Goal: Task Accomplishment & Management: Complete application form

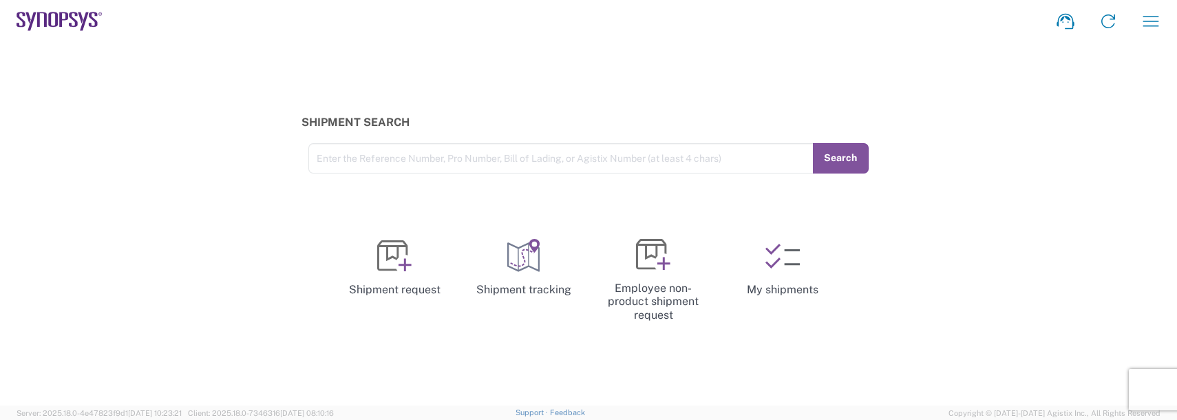
click at [1150, 31] on icon "button" at bounding box center [1151, 21] width 22 height 22
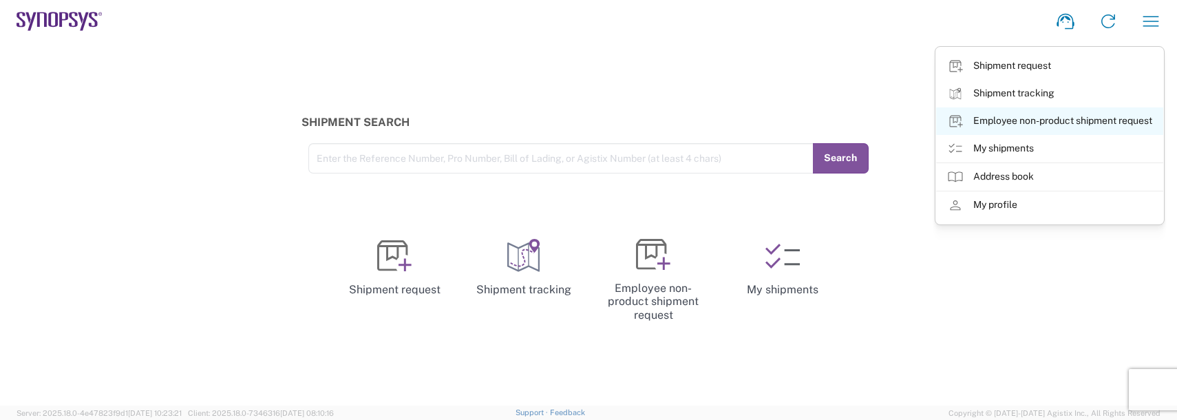
click at [995, 116] on link "Employee non-product shipment request" at bounding box center [1049, 121] width 227 height 28
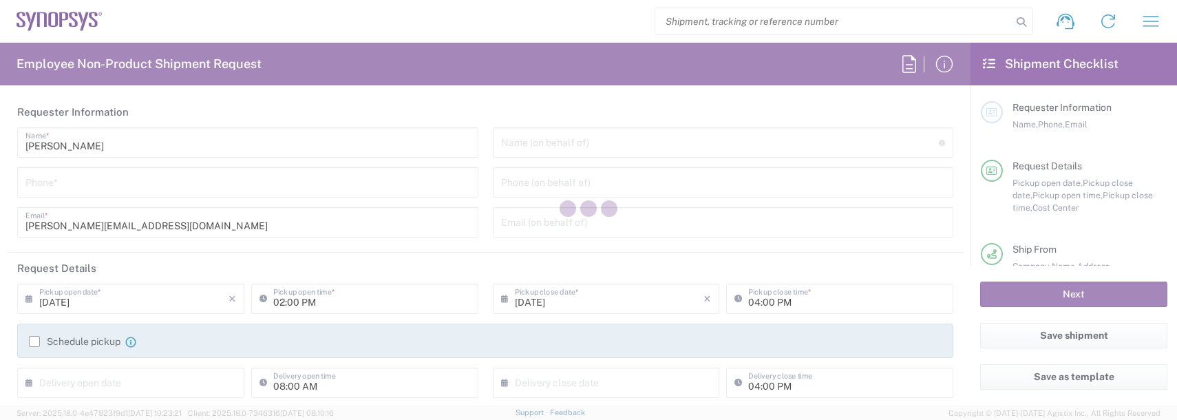
type input "US01, FAC, SAFETY & 110696"
type input "[GEOGRAPHIC_DATA]"
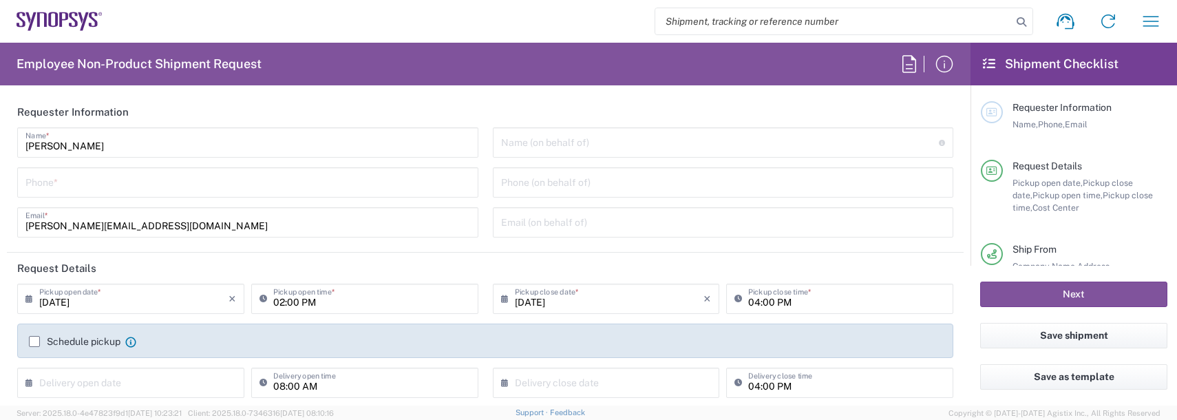
type input "Department"
type input "[US_STATE]"
type input "Delivered at Place"
type input "[GEOGRAPHIC_DATA]"
type input "Boxborough US8W"
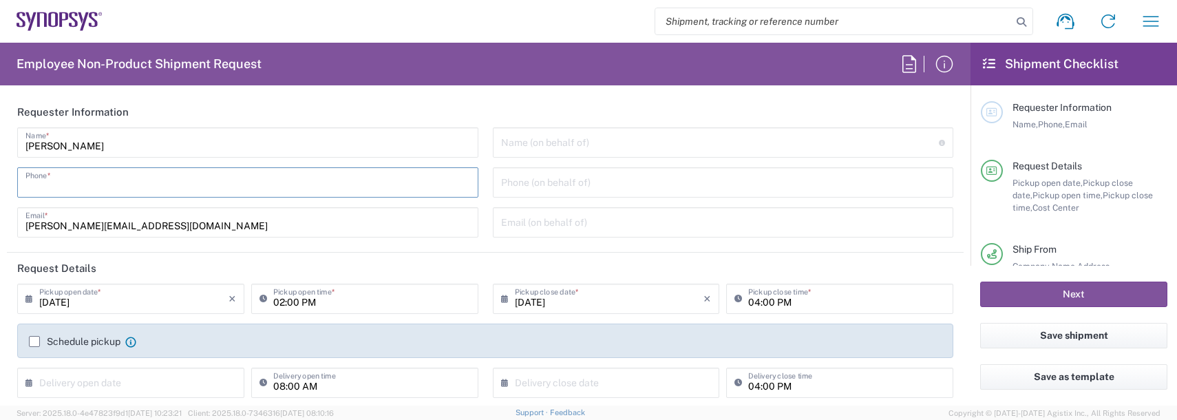
click at [48, 181] on input "tel" at bounding box center [247, 181] width 445 height 24
type input "9788371149"
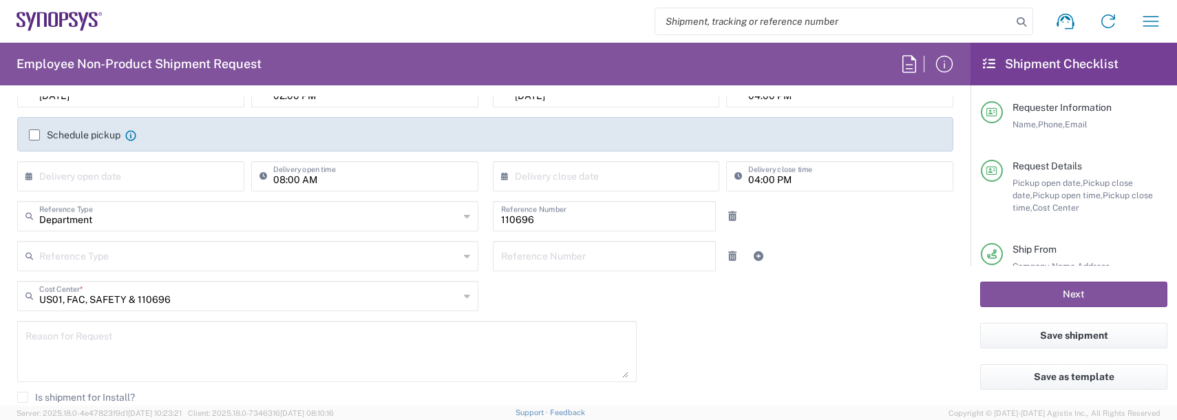
scroll to position [275, 0]
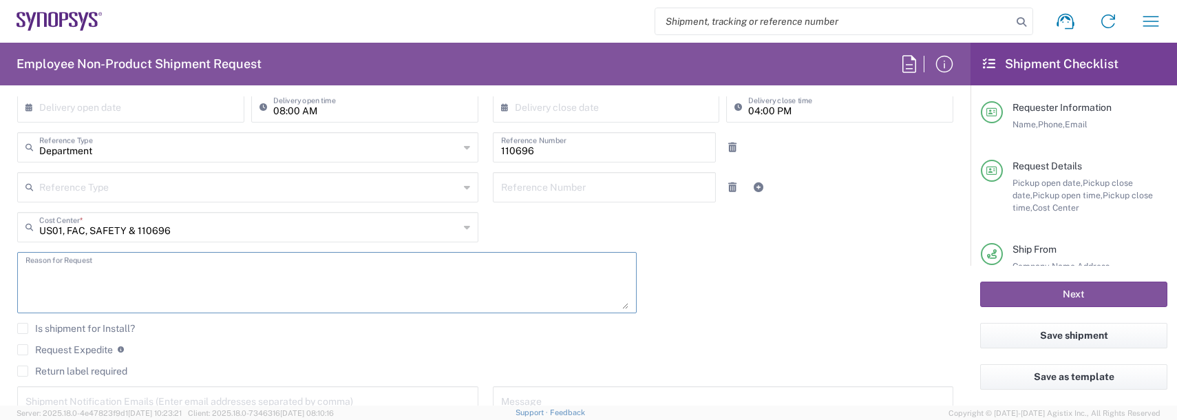
click at [121, 285] on textarea at bounding box center [326, 282] width 603 height 53
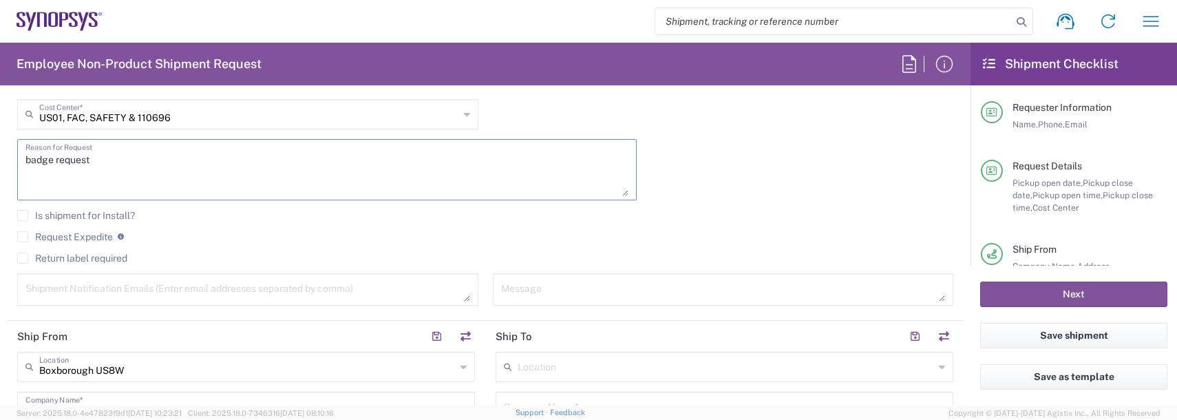
scroll to position [413, 0]
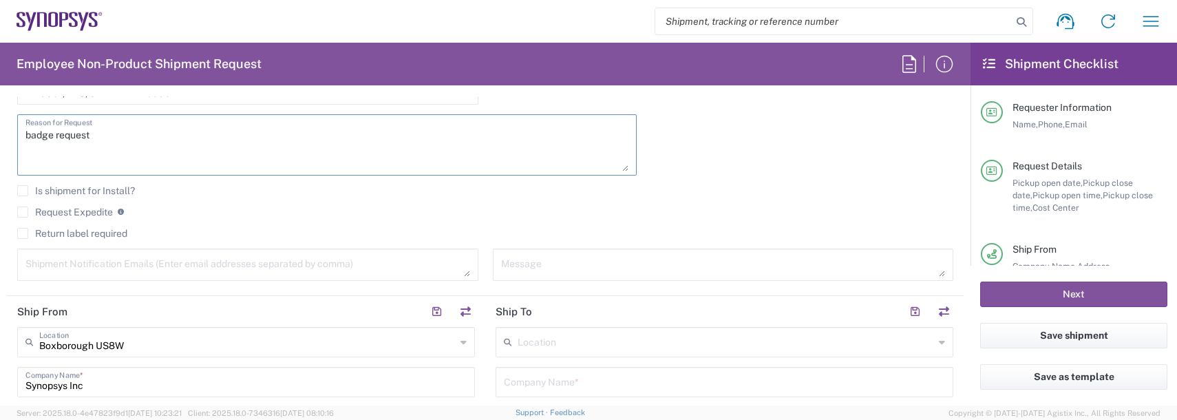
type textarea "badge request"
click at [87, 266] on textarea at bounding box center [247, 265] width 445 height 24
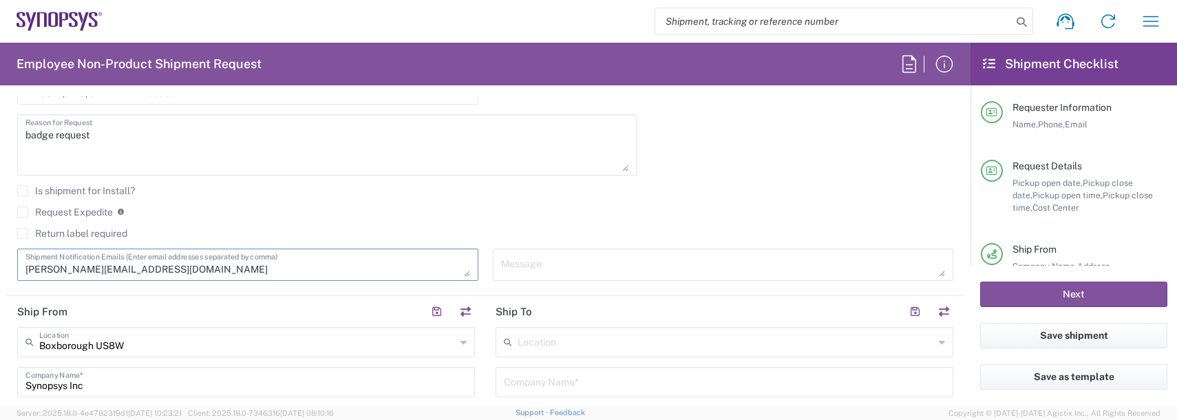
type textarea "[PERSON_NAME][EMAIL_ADDRESS][DOMAIN_NAME]"
click at [570, 337] on input "text" at bounding box center [726, 341] width 417 height 24
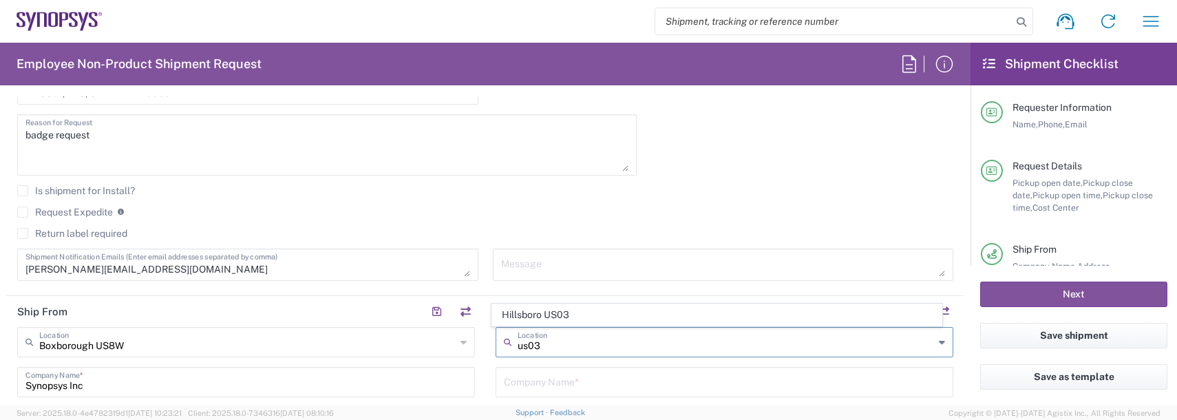
click at [564, 315] on span "Hillsboro US03" at bounding box center [717, 314] width 450 height 21
type input "Hillsboro US03"
type input "Synopsys Inc"
type input "[STREET_ADDRESS][PERSON_NAME]"
type input "Suite 400"
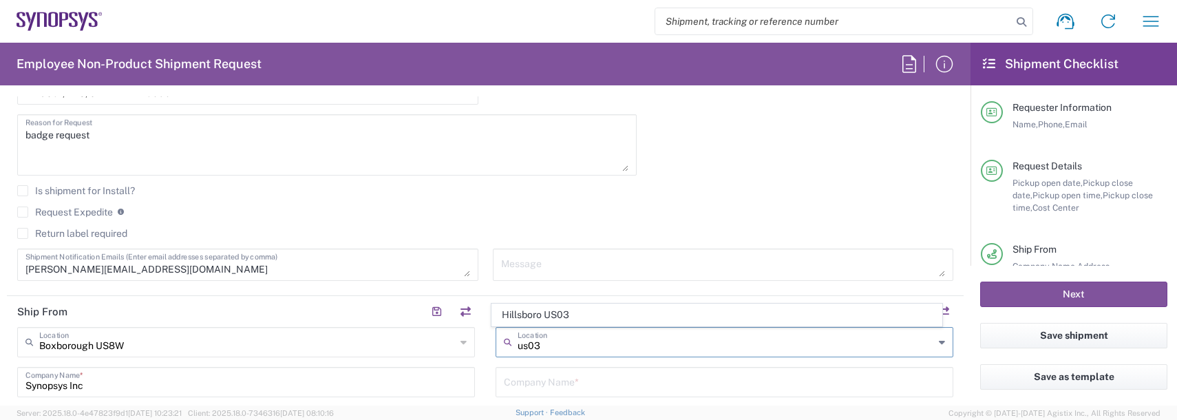
type input "Hillsboro"
type input "[US_STATE]"
type input "97124"
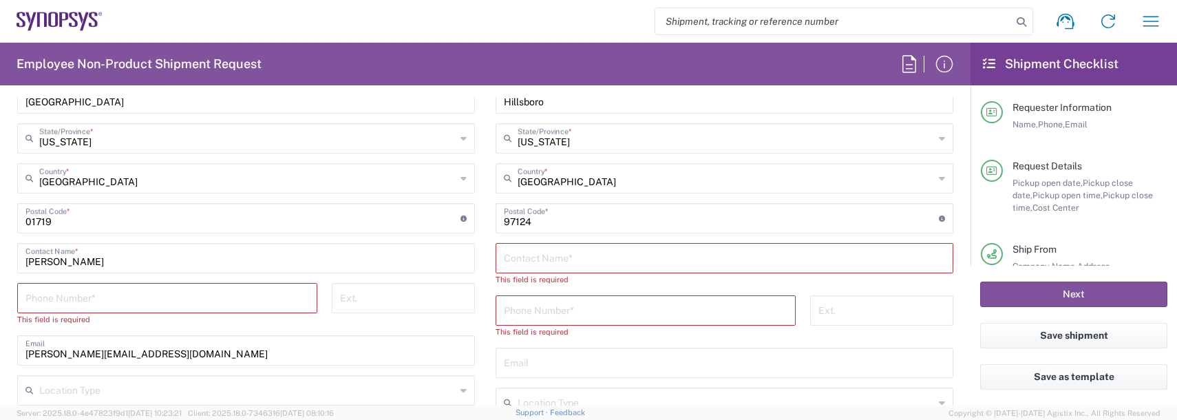
scroll to position [826, 0]
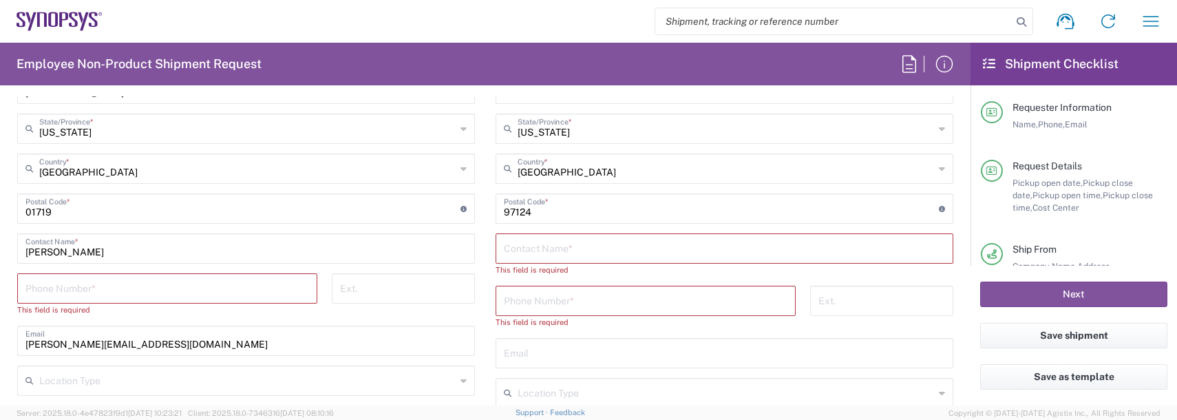
click at [527, 250] on input "text" at bounding box center [724, 247] width 441 height 24
type input "[PERSON_NAME]"
click at [596, 287] on input "tel" at bounding box center [646, 287] width 284 height 24
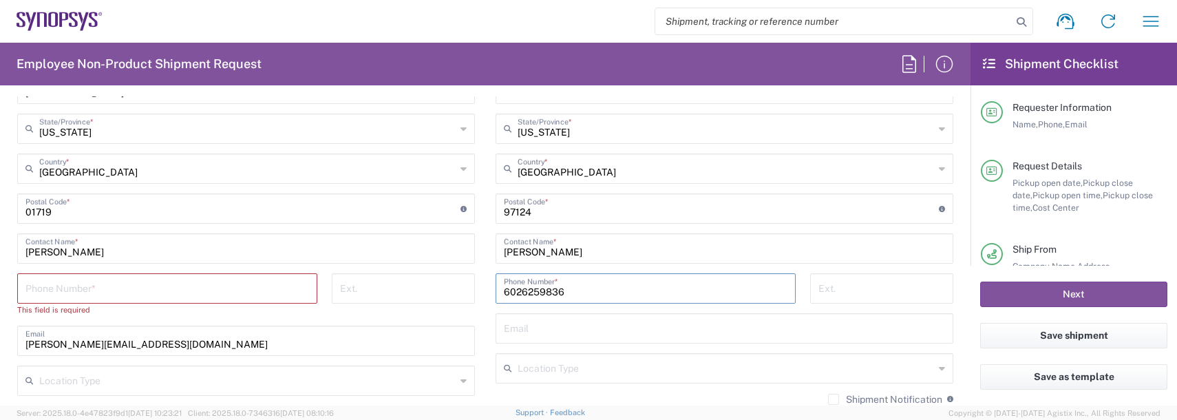
type input "6026259836"
click at [138, 290] on input "tel" at bounding box center [167, 287] width 284 height 24
type input "9788371149"
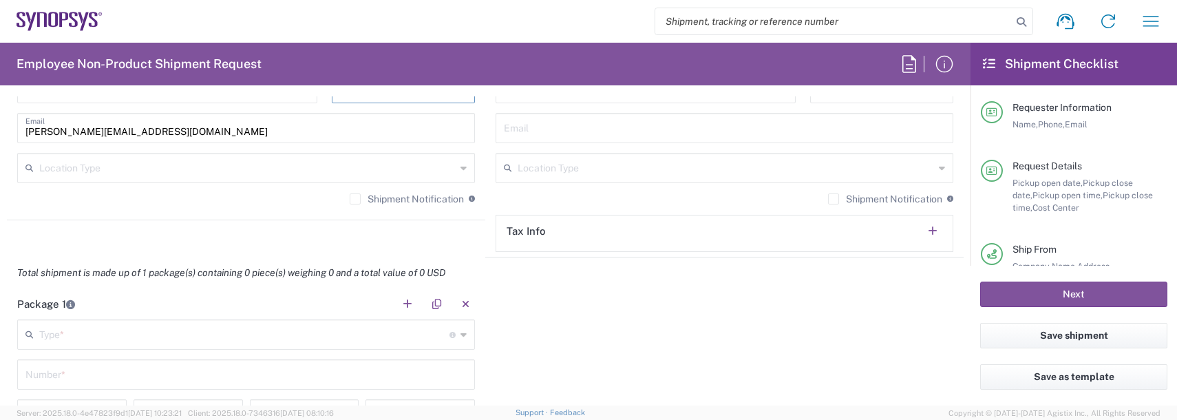
scroll to position [1102, 0]
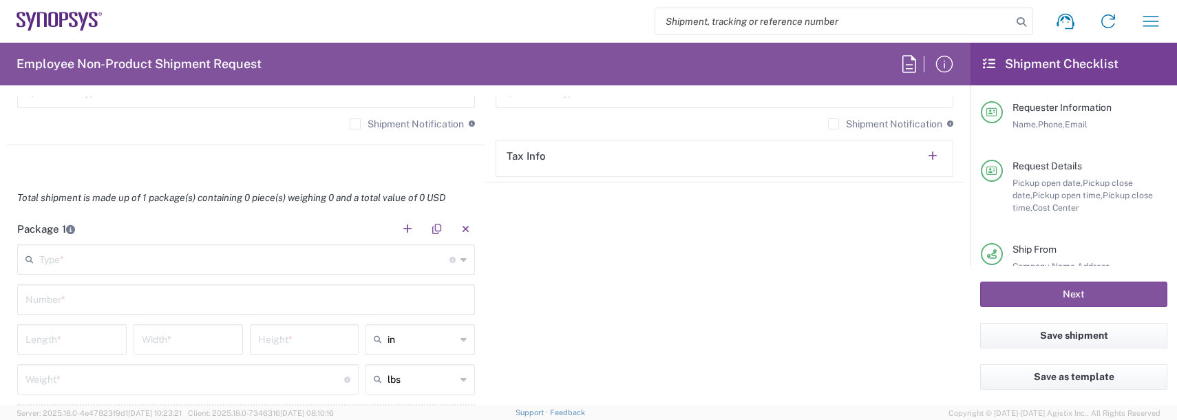
click at [127, 256] on input "text" at bounding box center [244, 258] width 410 height 24
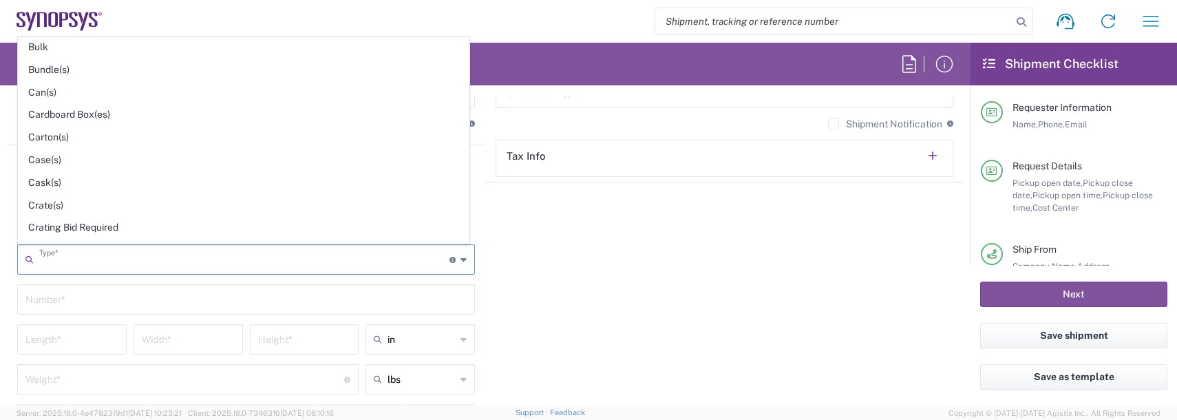
scroll to position [344, 0]
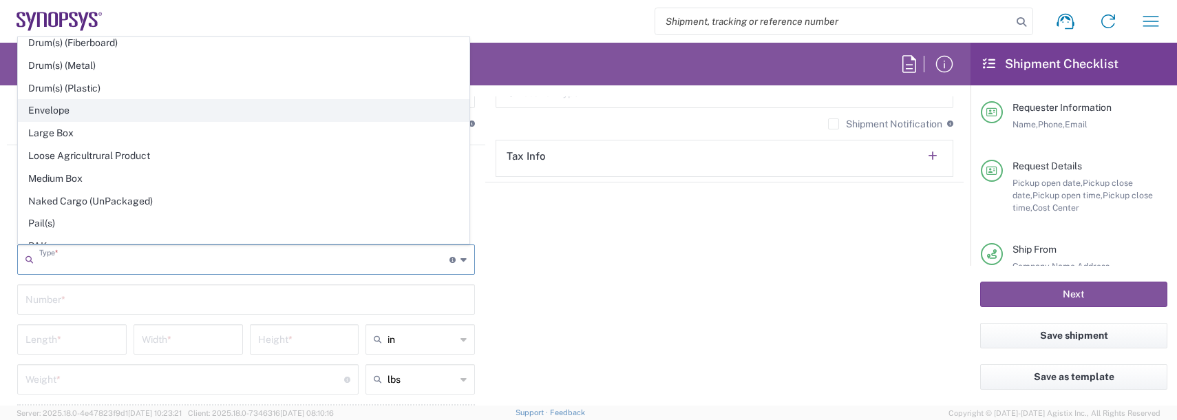
click at [56, 112] on span "Envelope" at bounding box center [244, 110] width 450 height 21
type input "Envelope"
type input "1"
type input "9.5"
type input "12.5"
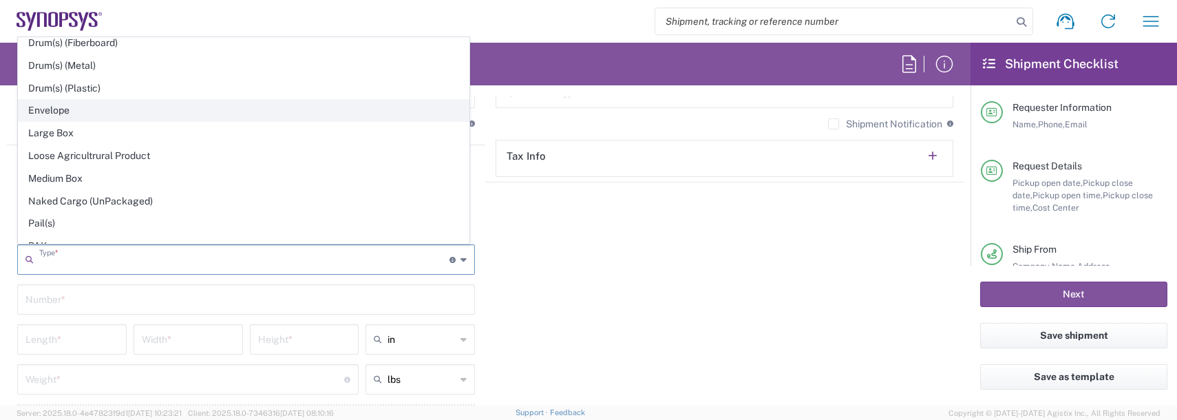
type input "0.25"
type input "1"
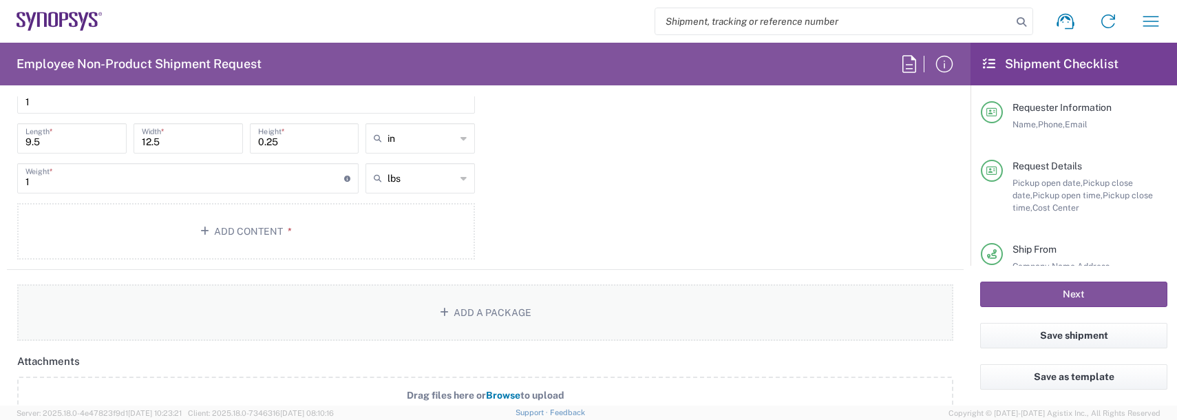
scroll to position [1308, 0]
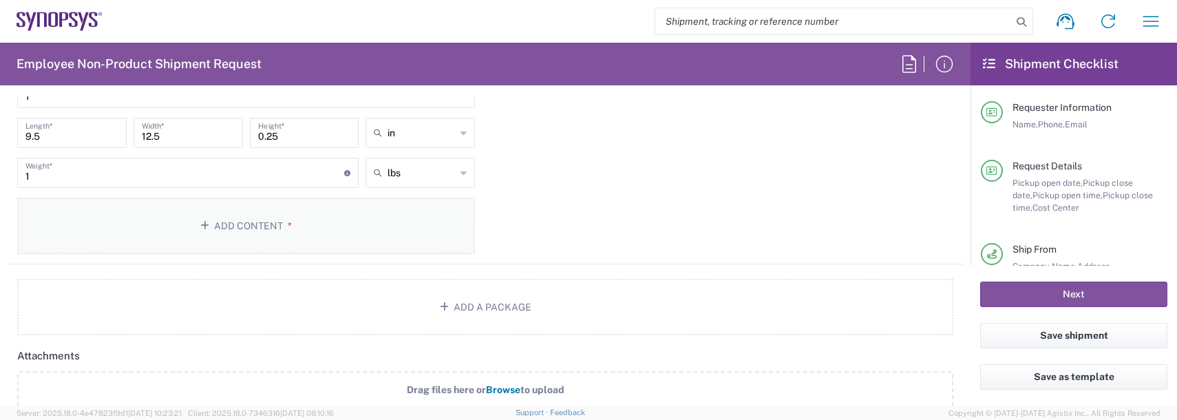
click at [264, 238] on button "Add Content *" at bounding box center [246, 226] width 458 height 56
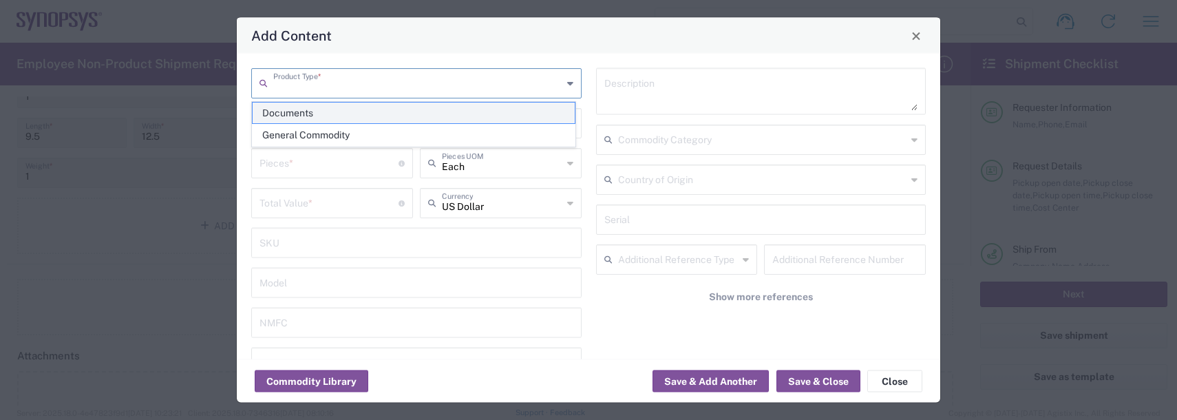
drag, startPoint x: 320, startPoint y: 81, endPoint x: 313, endPoint y: 120, distance: 40.5
click at [321, 81] on input "text" at bounding box center [417, 82] width 289 height 24
drag, startPoint x: 311, startPoint y: 134, endPoint x: 308, endPoint y: 125, distance: 10.0
click at [310, 134] on span "General Commodity" at bounding box center [414, 135] width 322 height 21
type input "General Commodity"
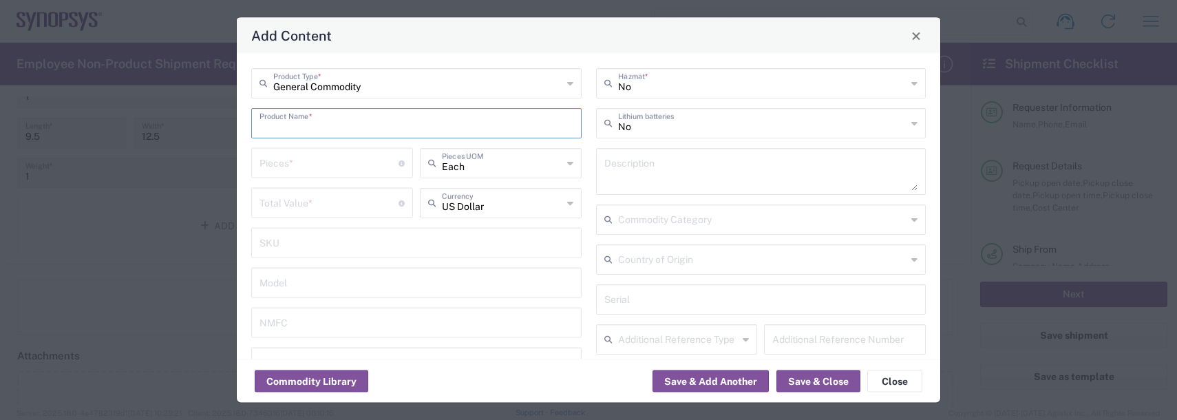
click at [308, 116] on input "text" at bounding box center [417, 122] width 314 height 24
click at [307, 179] on div "Badge/Smart Card" at bounding box center [417, 178] width 328 height 23
type input "Badge/Smart Card"
type input "10.15"
type textarea "Badge/Smart Card"
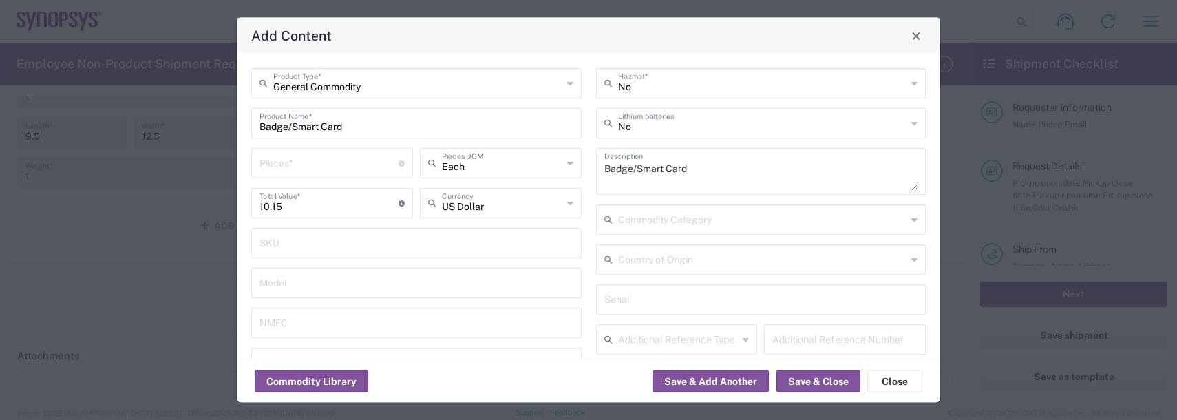
click at [296, 141] on div "General Commodity Product Type * Badge/Smart Card Product Name * Pieces * Numbe…" at bounding box center [416, 247] width 345 height 358
click at [293, 160] on input "number" at bounding box center [329, 162] width 139 height 24
type input "1"
click at [694, 372] on button "Save & Add Another" at bounding box center [711, 381] width 116 height 22
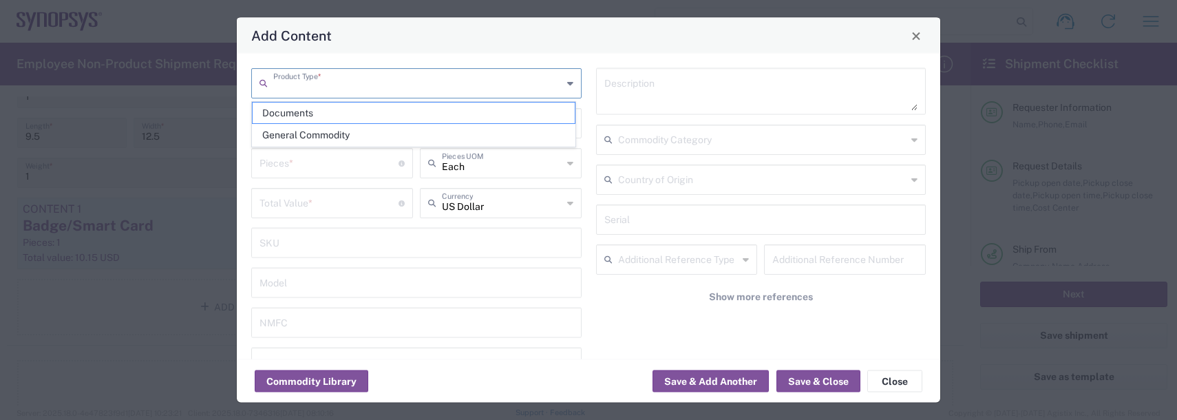
click at [329, 75] on input "text" at bounding box center [417, 82] width 289 height 24
drag, startPoint x: 316, startPoint y: 144, endPoint x: 308, endPoint y: 132, distance: 14.5
click at [314, 141] on span "General Commodity" at bounding box center [414, 135] width 322 height 21
type input "General Commodity"
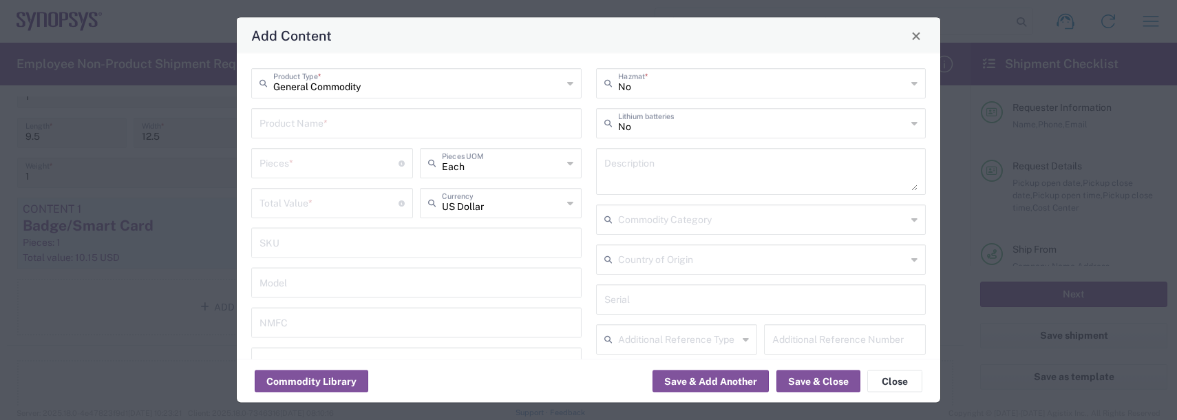
click at [308, 132] on input "text" at bounding box center [417, 122] width 314 height 24
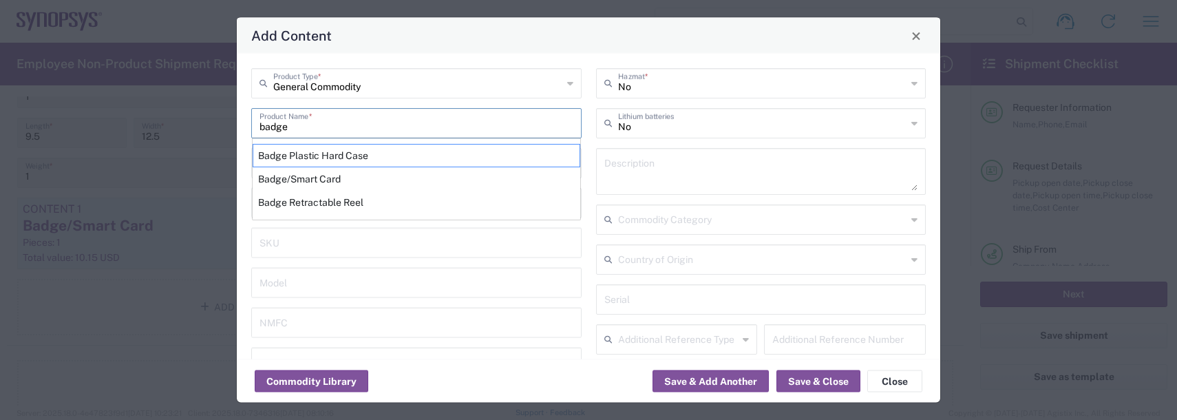
click at [317, 160] on div "Badge Plastic Hard Case" at bounding box center [417, 155] width 328 height 23
type input "Badge Plastic Hard Case"
type input "1.25"
type textarea "Badge Plastic Hard Case"
type input "[GEOGRAPHIC_DATA]"
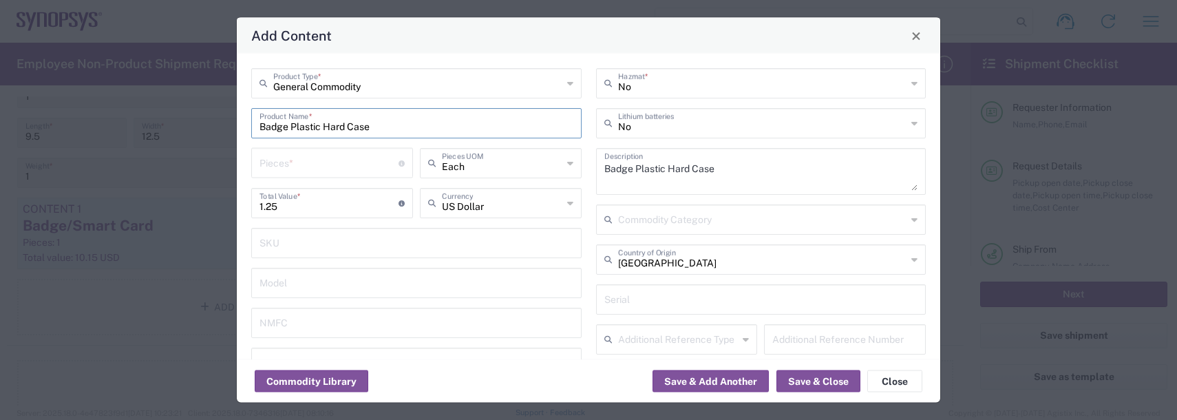
click at [312, 165] on input "number" at bounding box center [329, 162] width 139 height 24
type input "1"
click at [710, 370] on button "Save & Add Another" at bounding box center [711, 381] width 116 height 22
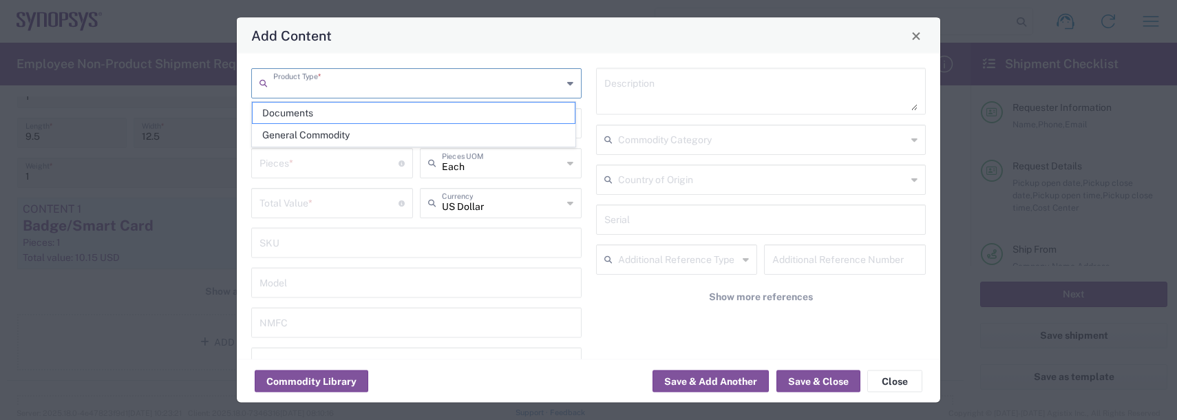
drag, startPoint x: 333, startPoint y: 83, endPoint x: 325, endPoint y: 97, distance: 16.7
click at [329, 83] on input "text" at bounding box center [417, 82] width 289 height 24
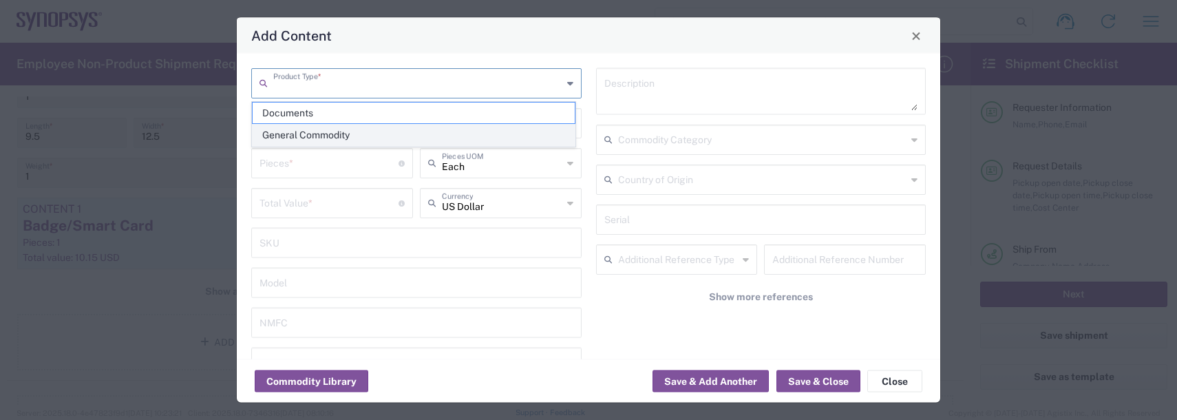
click at [312, 136] on span "General Commodity" at bounding box center [414, 135] width 322 height 21
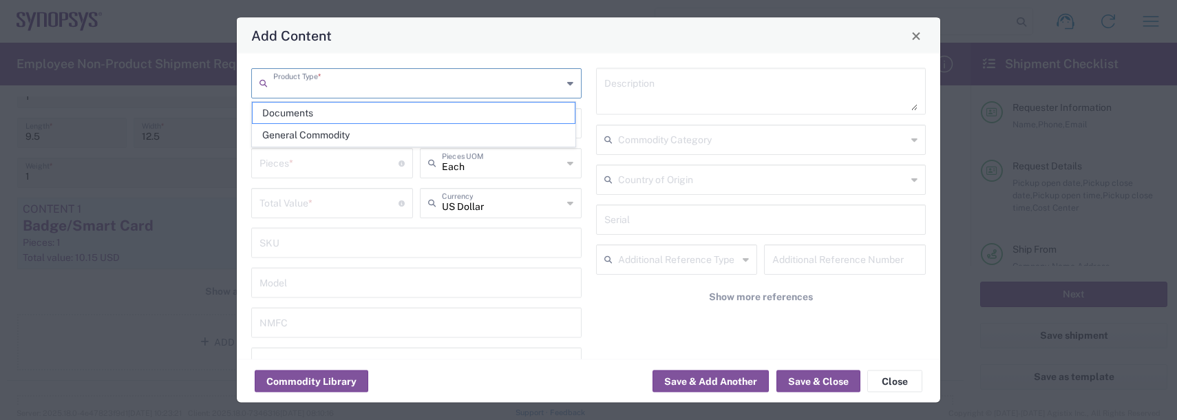
type input "General Commodity"
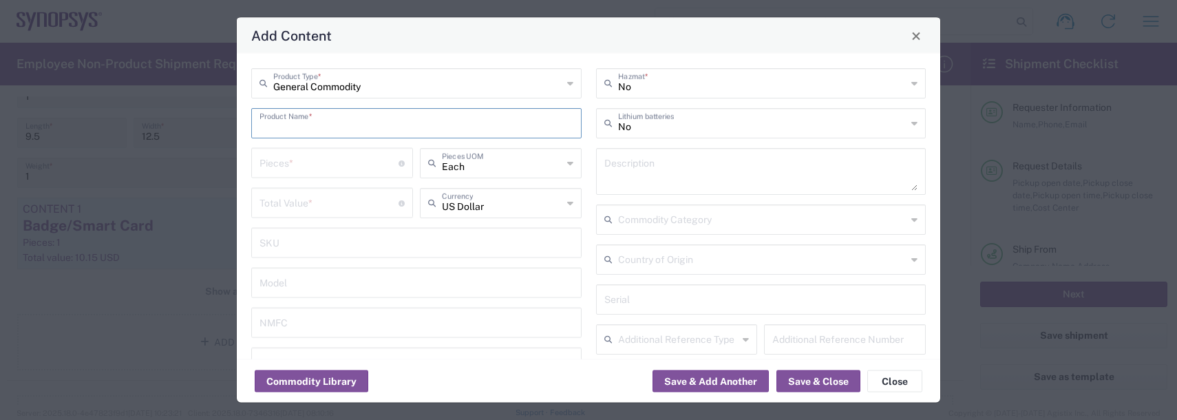
click at [308, 125] on input "text" at bounding box center [417, 122] width 314 height 24
click at [319, 198] on div "Badge Retractable Reel" at bounding box center [417, 202] width 328 height 23
type input "Badge Retractable Reel"
type input "1.85"
type textarea "Badge Retractable Reel"
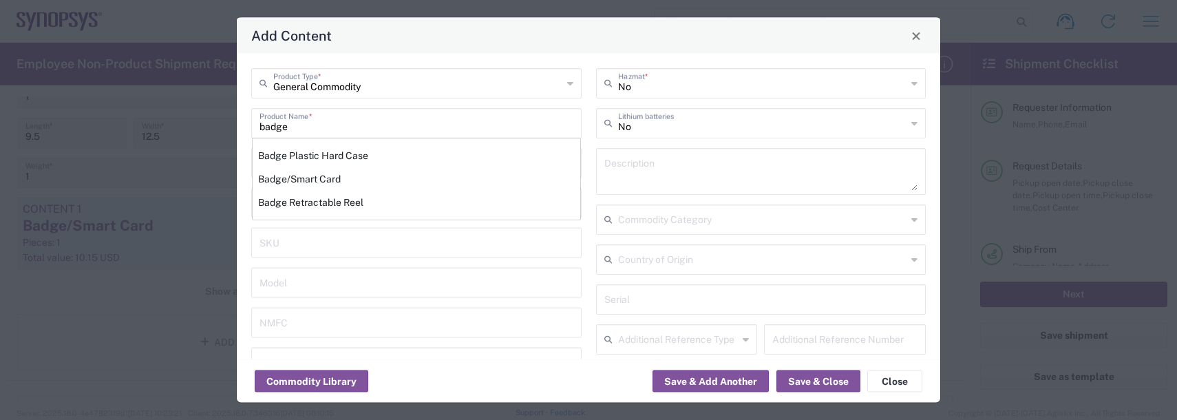
type input "[GEOGRAPHIC_DATA]"
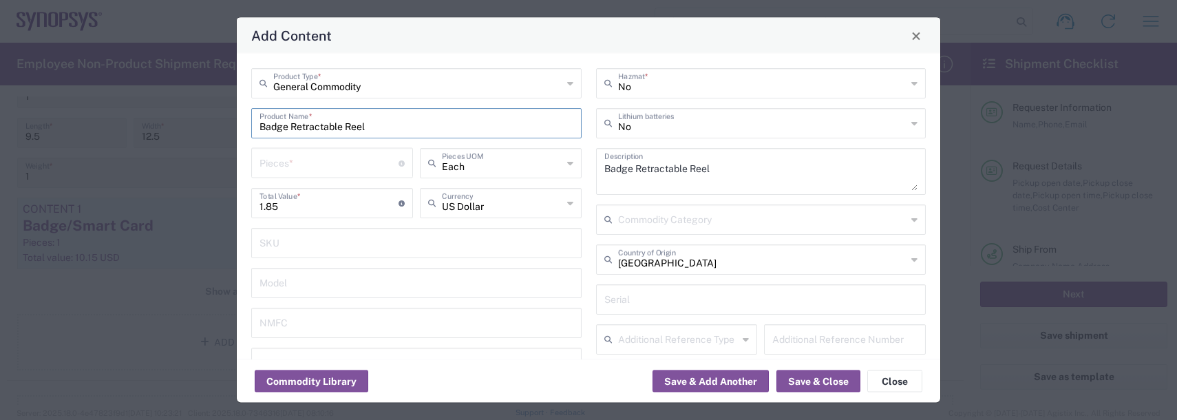
click at [308, 170] on input "number" at bounding box center [329, 162] width 139 height 24
type input "1"
click at [700, 375] on button "Save & Add Another" at bounding box center [711, 381] width 116 height 22
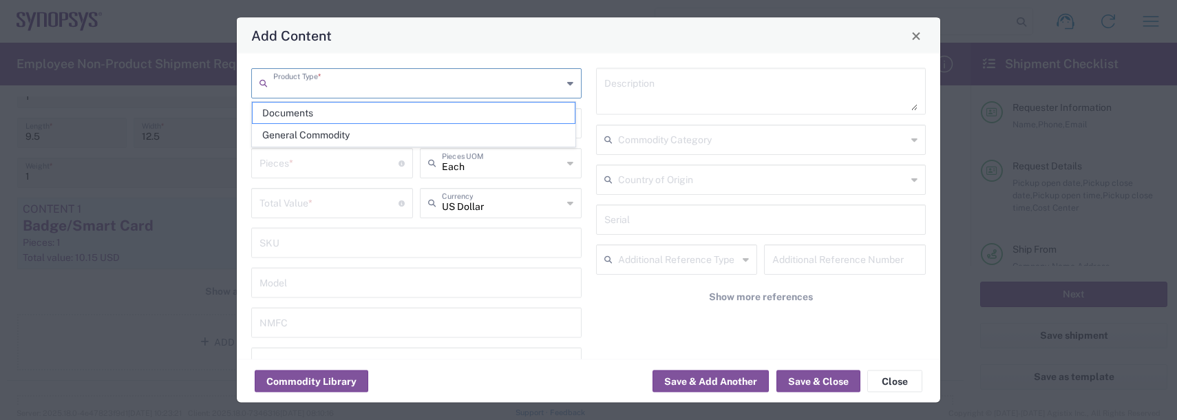
click at [330, 81] on input "text" at bounding box center [417, 82] width 289 height 24
click at [297, 131] on span "General Commodity" at bounding box center [414, 135] width 322 height 21
type input "General Commodity"
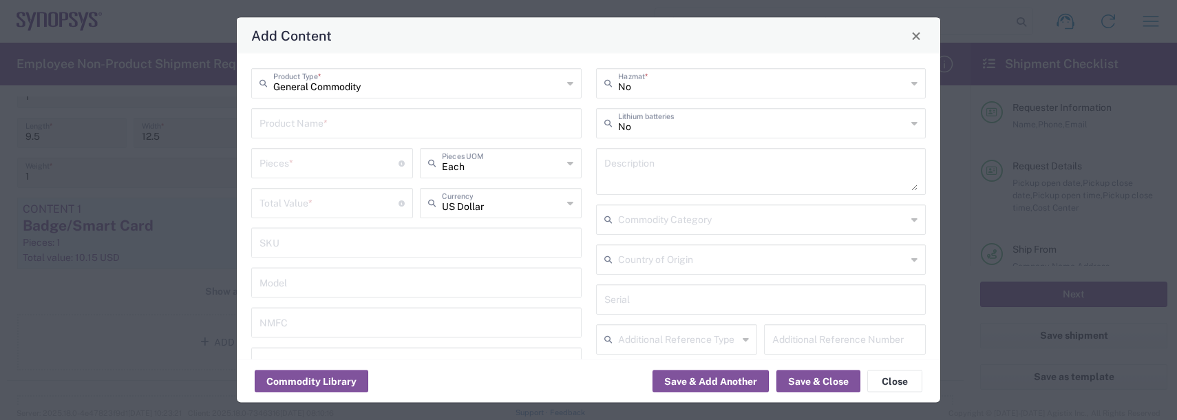
click at [295, 126] on input "text" at bounding box center [417, 122] width 314 height 24
click at [285, 162] on div "Lanyard" at bounding box center [417, 155] width 328 height 23
type input "Lanyard"
type input "1.7"
type textarea "Lanyard for ID Badge"
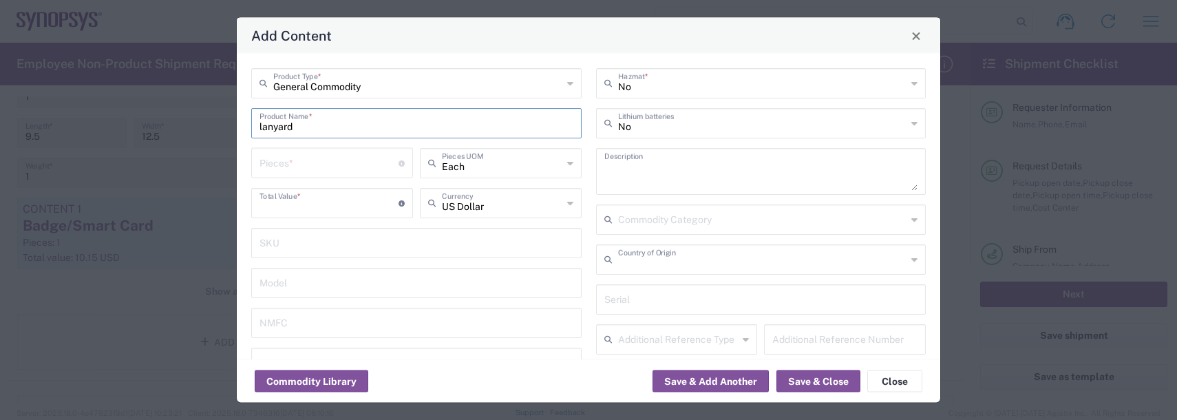
type input "[GEOGRAPHIC_DATA]"
click at [285, 162] on input "number" at bounding box center [329, 162] width 139 height 24
type input "1"
click at [821, 376] on button "Save & Close" at bounding box center [819, 381] width 84 height 22
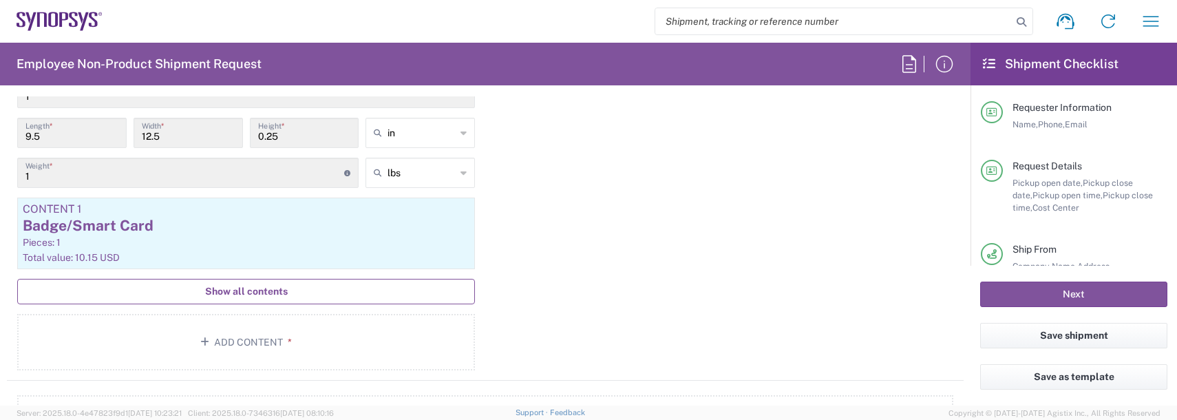
click at [279, 280] on button "Show all contents" at bounding box center [246, 291] width 458 height 25
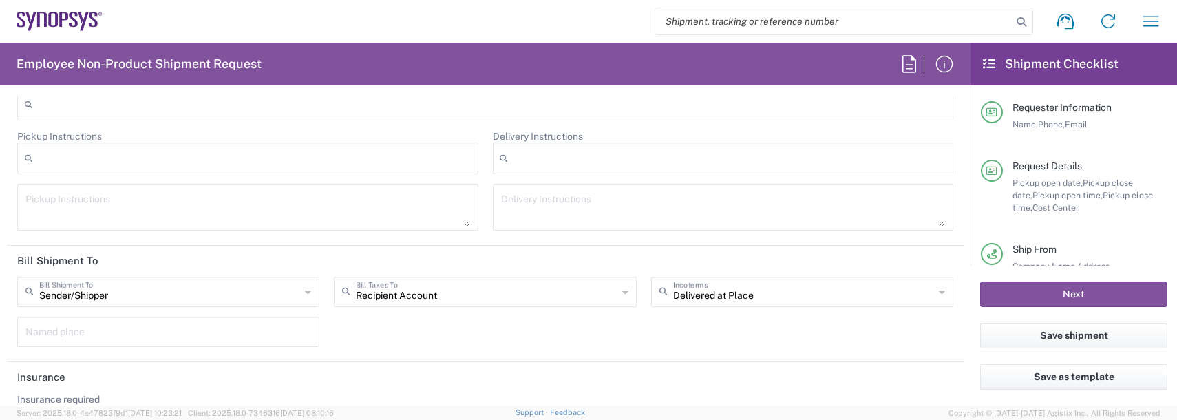
scroll to position [2125, 0]
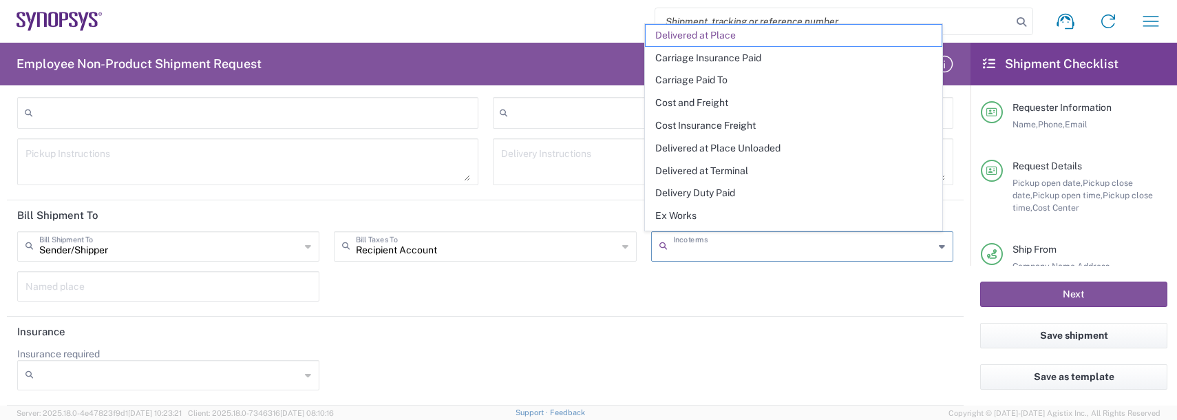
click at [801, 246] on input "text" at bounding box center [803, 245] width 261 height 24
click at [696, 198] on span "Delivery Duty Paid" at bounding box center [794, 192] width 296 height 21
type input "Sender/Shipper"
type input "Delivery Duty Paid"
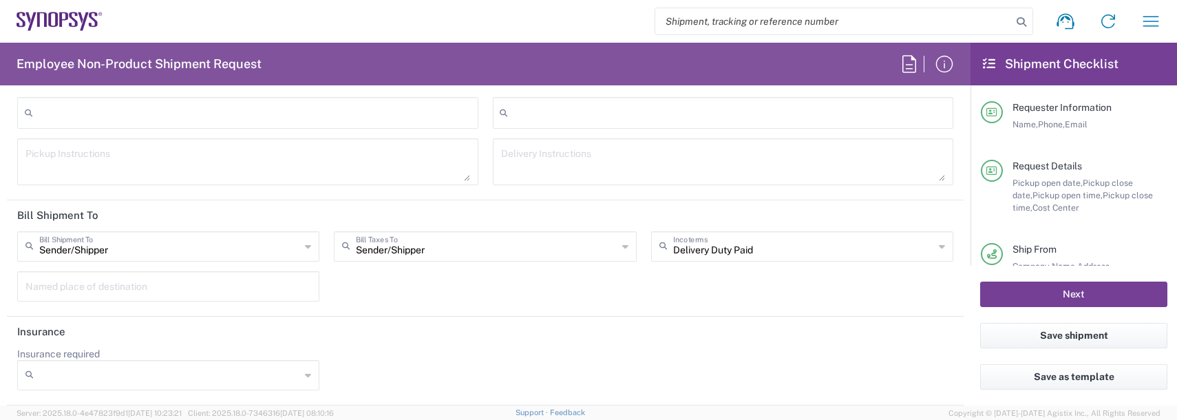
click at [1029, 288] on button "Next" at bounding box center [1073, 294] width 187 height 25
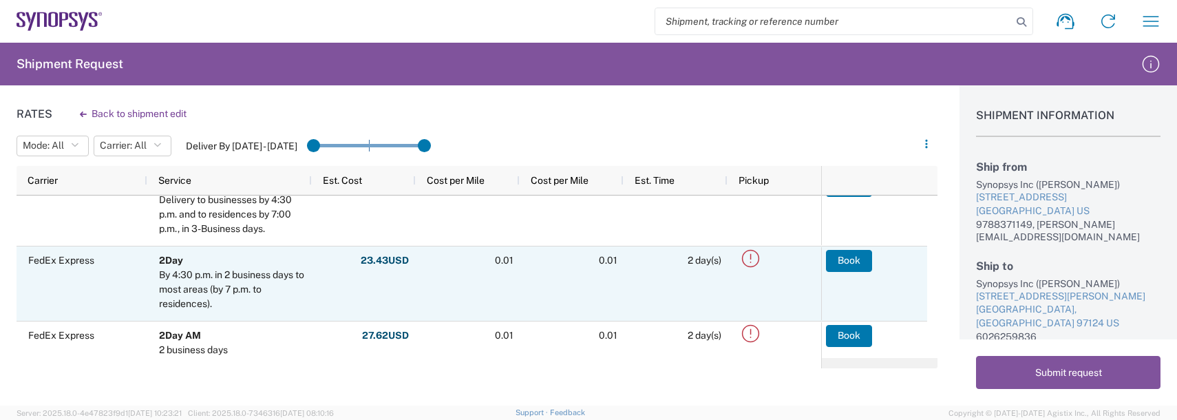
scroll to position [34, 0]
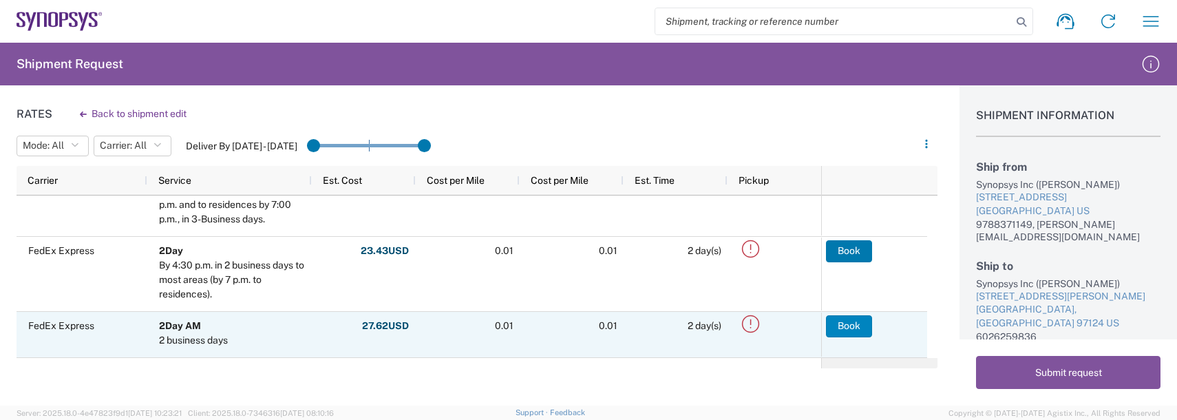
click at [842, 322] on button "Book" at bounding box center [849, 326] width 46 height 22
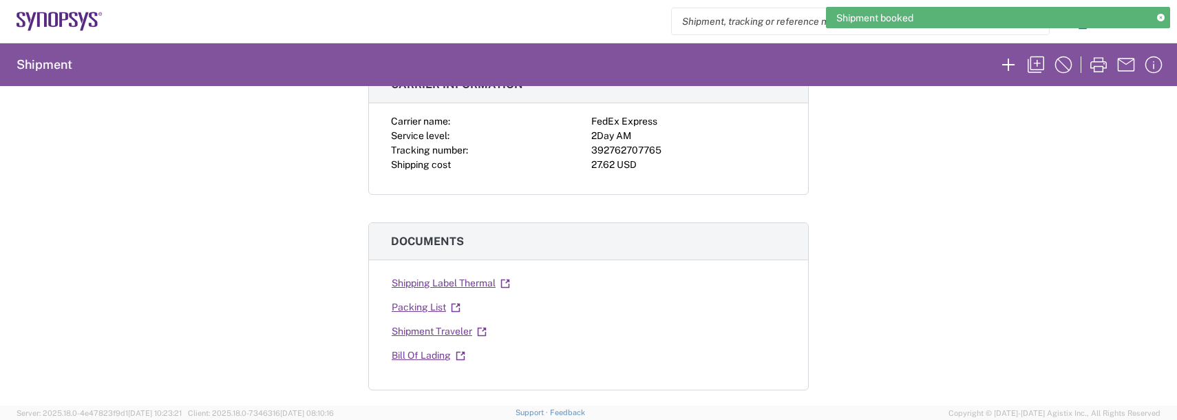
scroll to position [138, 0]
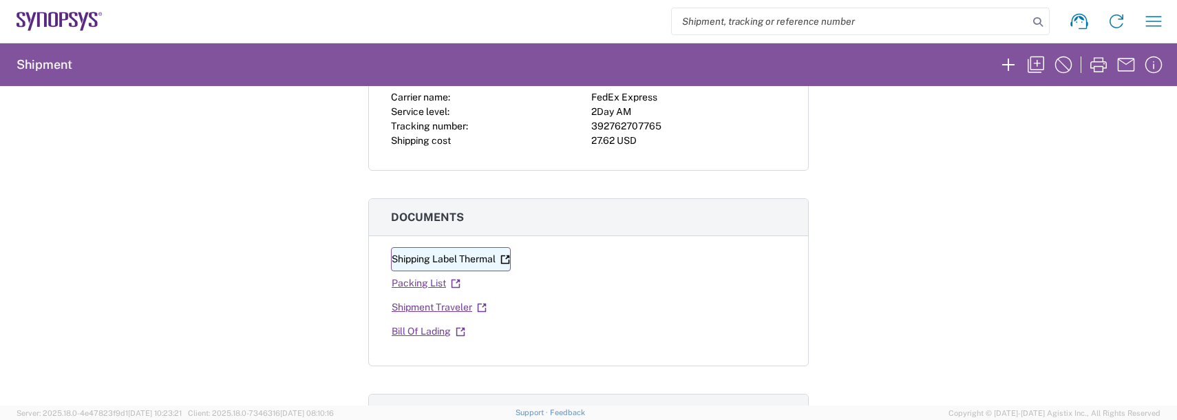
click at [446, 255] on link "Shipping Label Thermal" at bounding box center [451, 259] width 120 height 24
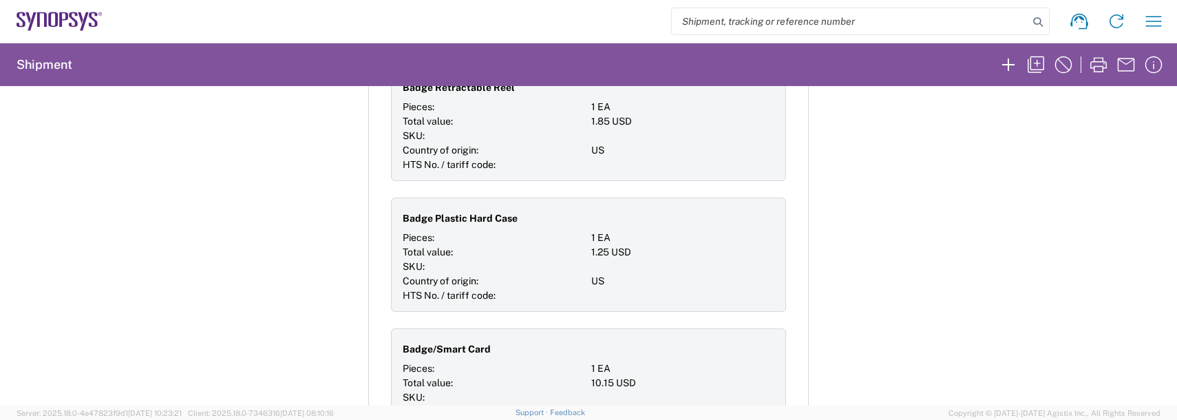
scroll to position [1377, 0]
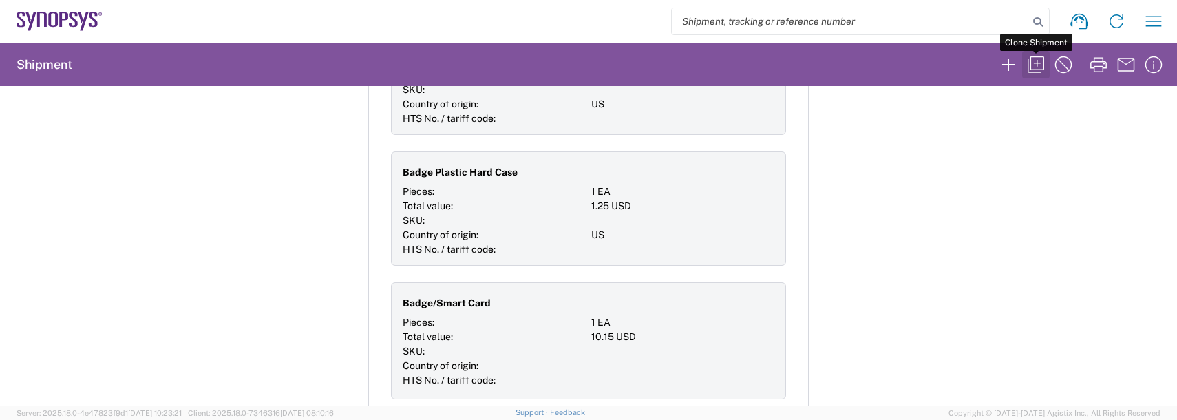
click at [1039, 60] on icon "button" at bounding box center [1036, 65] width 22 height 22
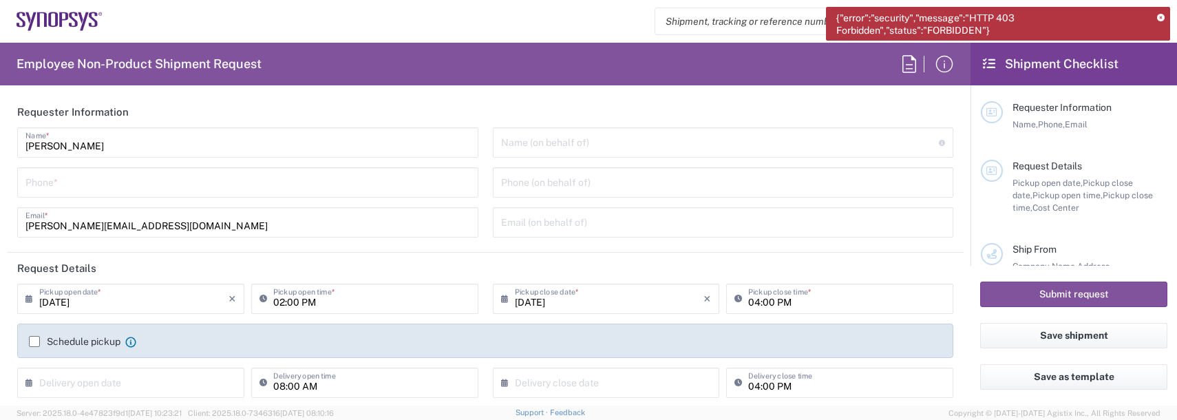
click at [111, 181] on input "tel" at bounding box center [247, 181] width 445 height 24
type input "9788371149"
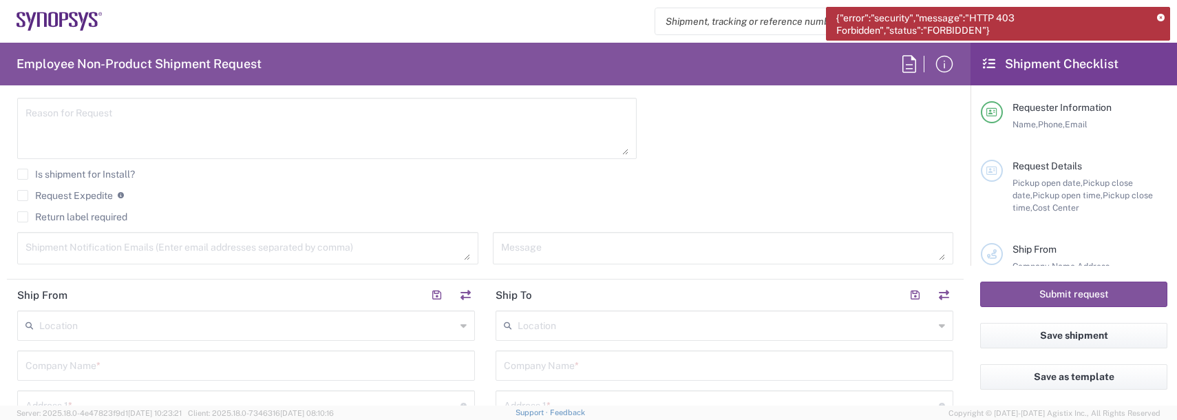
scroll to position [275, 0]
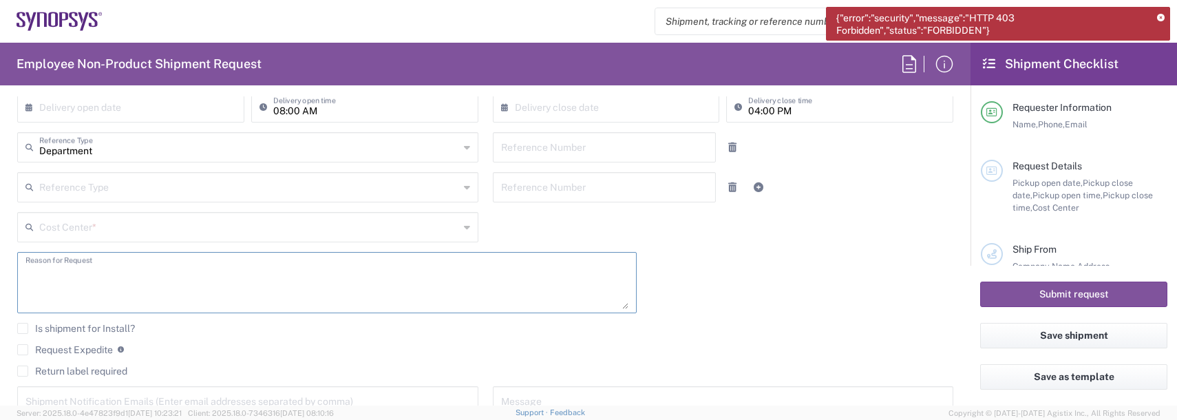
click at [71, 271] on textarea at bounding box center [326, 282] width 603 height 53
type textarea "badge return"
click at [1164, 17] on icon at bounding box center [1161, 18] width 8 height 8
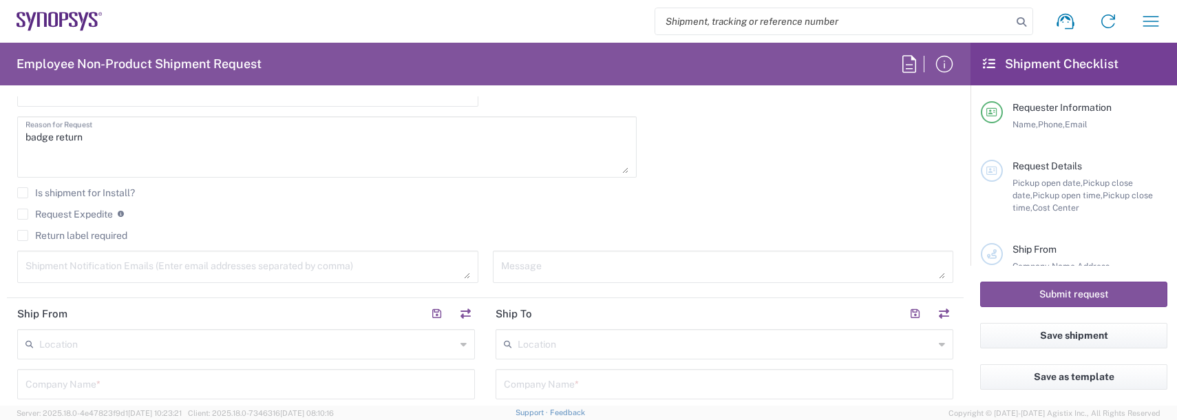
scroll to position [482, 0]
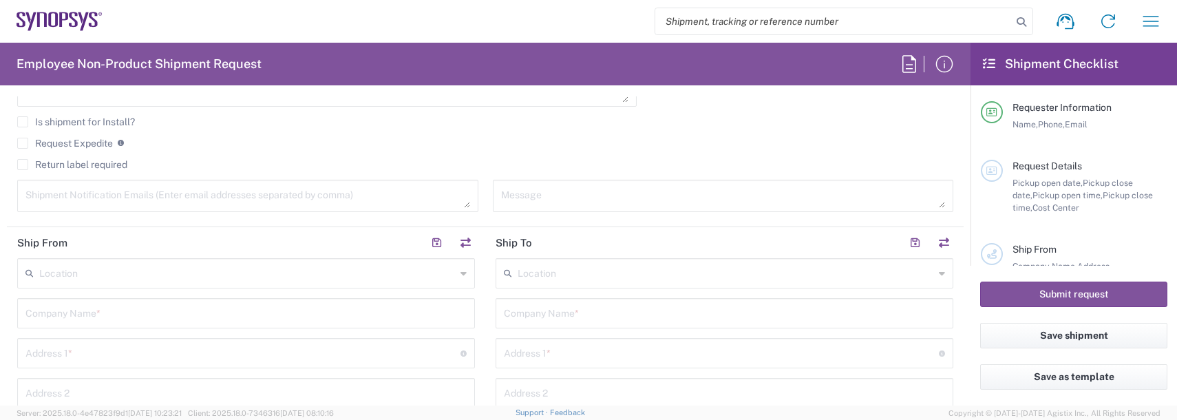
click at [78, 193] on textarea at bounding box center [247, 196] width 445 height 24
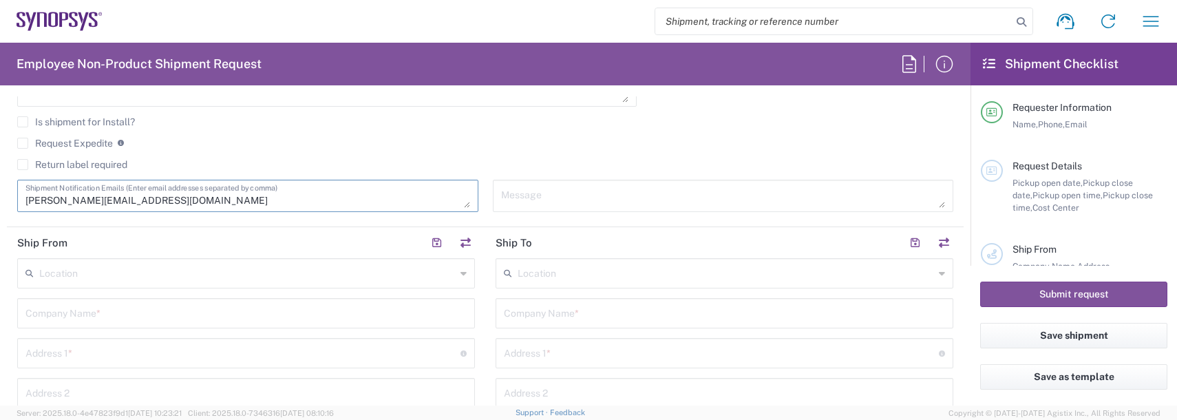
type textarea "[PERSON_NAME][EMAIL_ADDRESS][DOMAIN_NAME]"
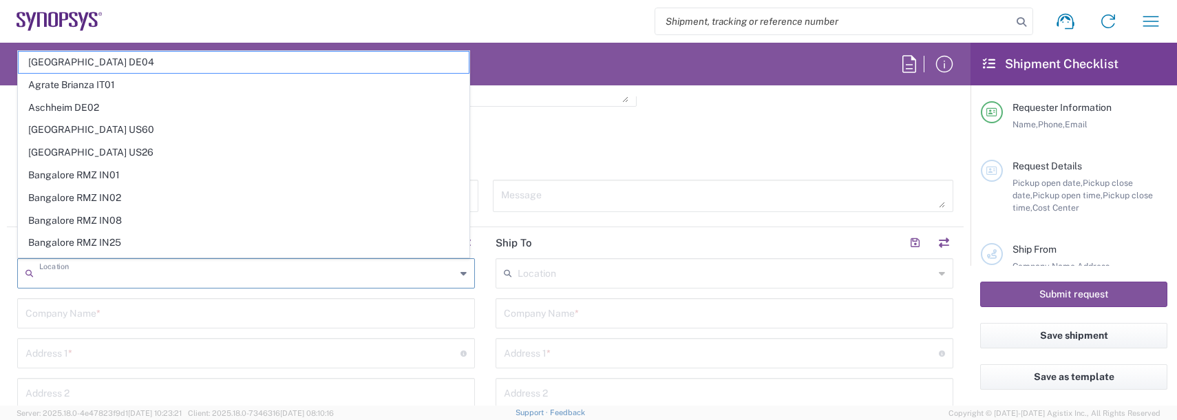
click at [61, 268] on input "text" at bounding box center [247, 272] width 417 height 24
drag, startPoint x: 1142, startPoint y: 17, endPoint x: 1133, endPoint y: 20, distance: 8.7
click at [1142, 17] on icon "button" at bounding box center [1151, 21] width 22 height 22
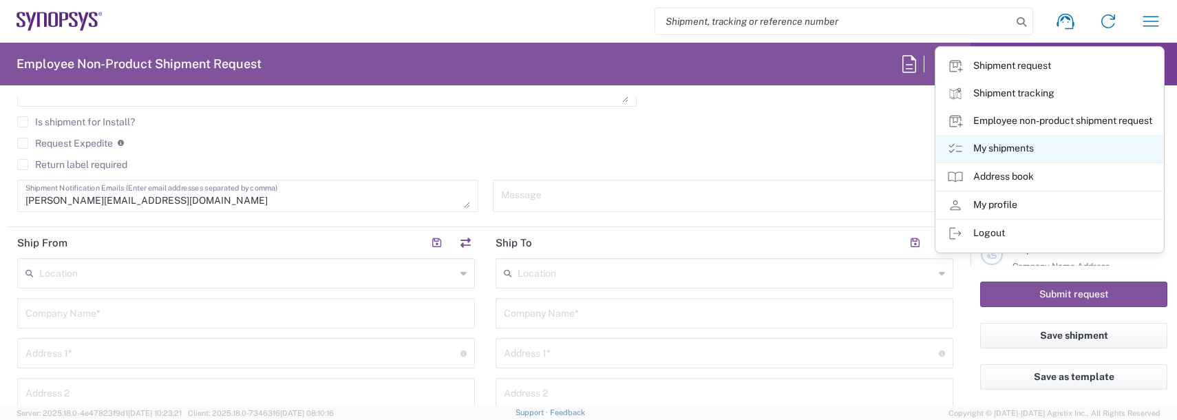
click at [1010, 153] on link "My shipments" at bounding box center [1049, 149] width 227 height 28
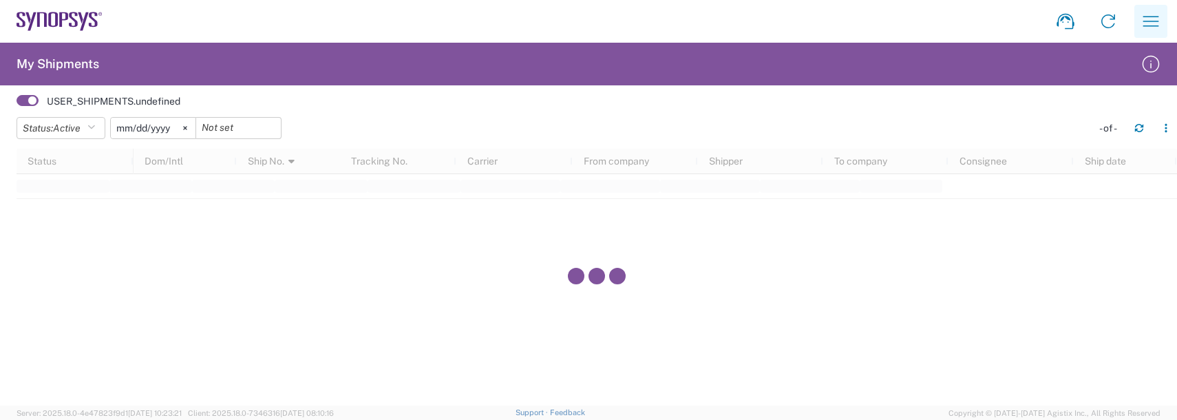
click at [1154, 18] on icon "button" at bounding box center [1151, 21] width 22 height 22
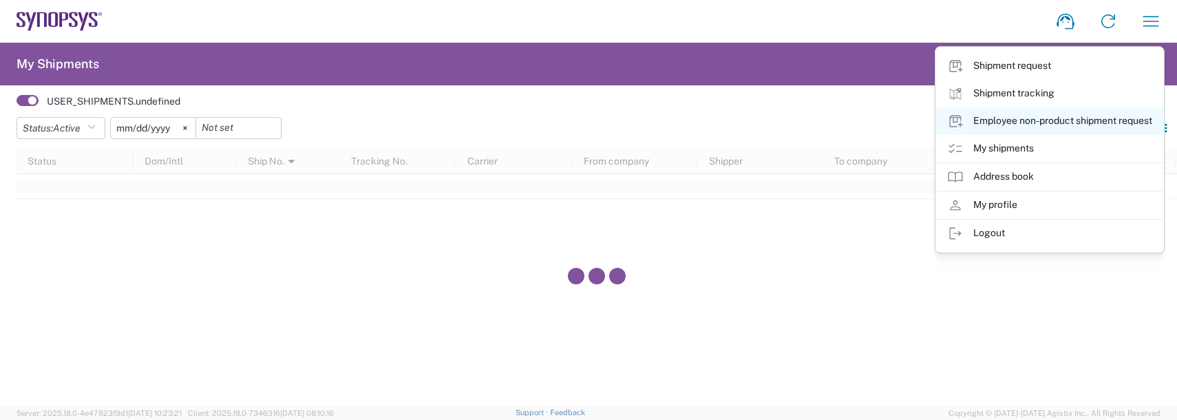
click at [1029, 113] on link "Employee non-product shipment request" at bounding box center [1049, 121] width 227 height 28
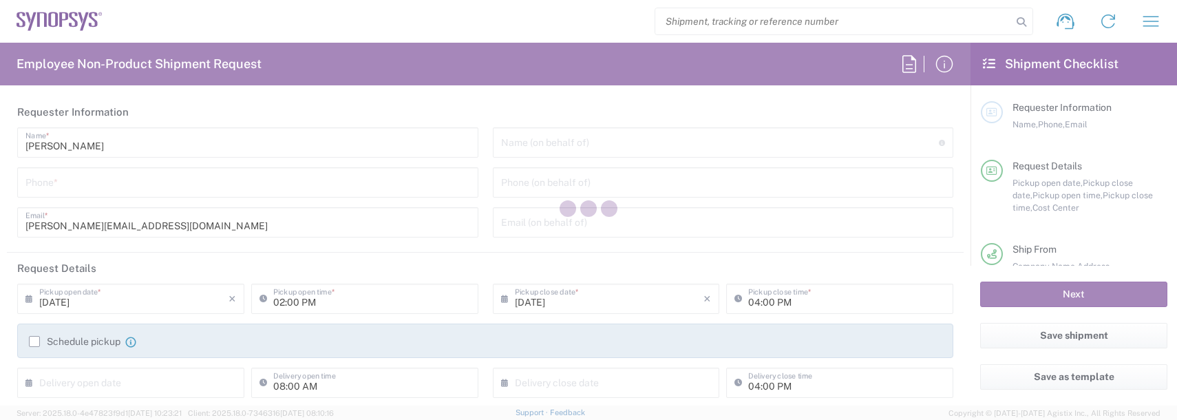
type input "US01, FAC, SAFETY & 110696"
type input "[US_STATE]"
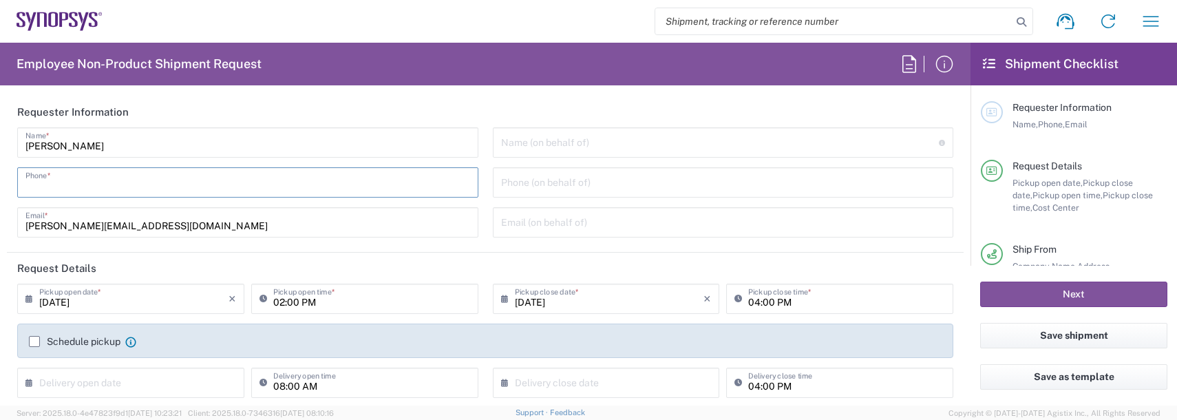
click at [80, 178] on input "tel" at bounding box center [247, 181] width 445 height 24
type input "9788371149"
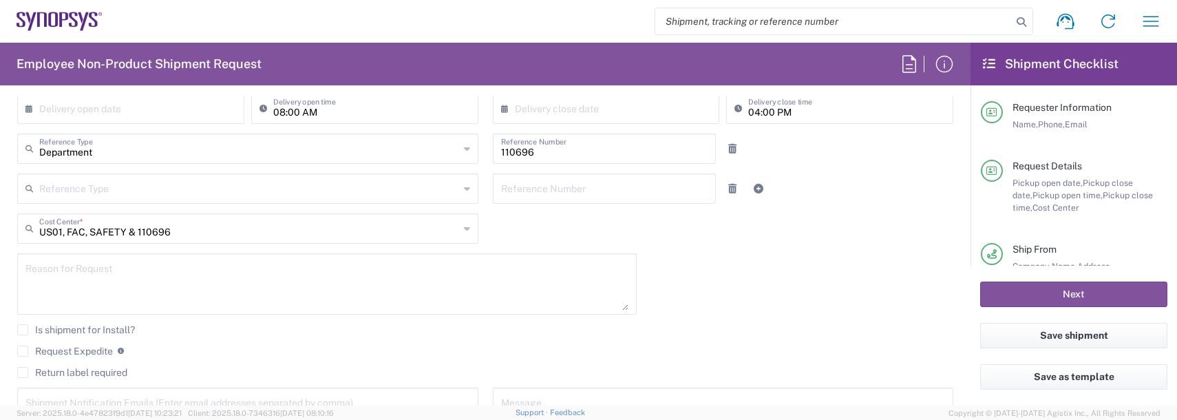
scroll to position [275, 0]
click at [80, 284] on textarea at bounding box center [326, 282] width 603 height 53
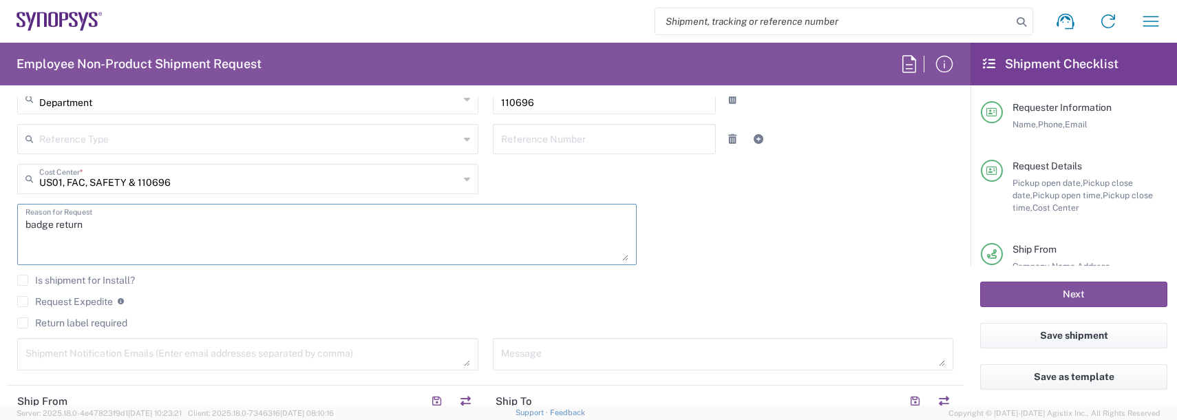
scroll to position [344, 0]
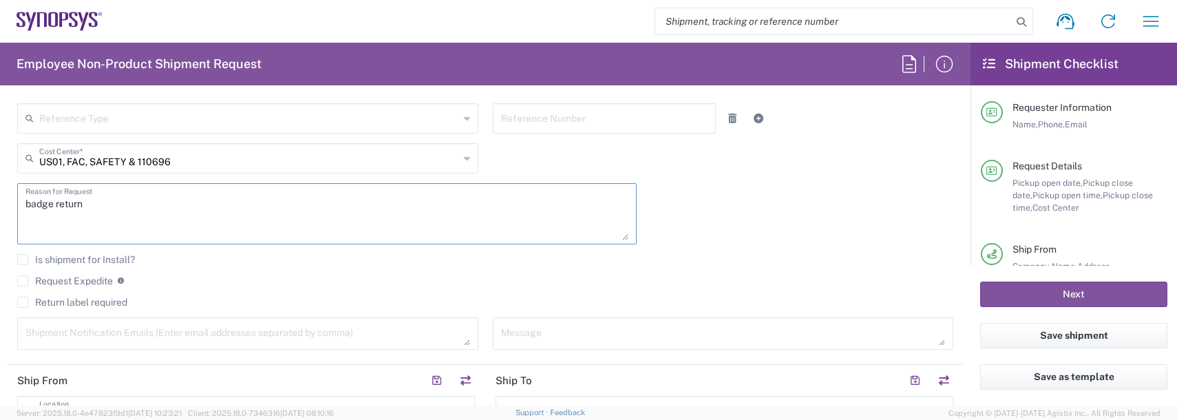
type textarea "badge return"
click at [54, 329] on textarea at bounding box center [247, 334] width 445 height 24
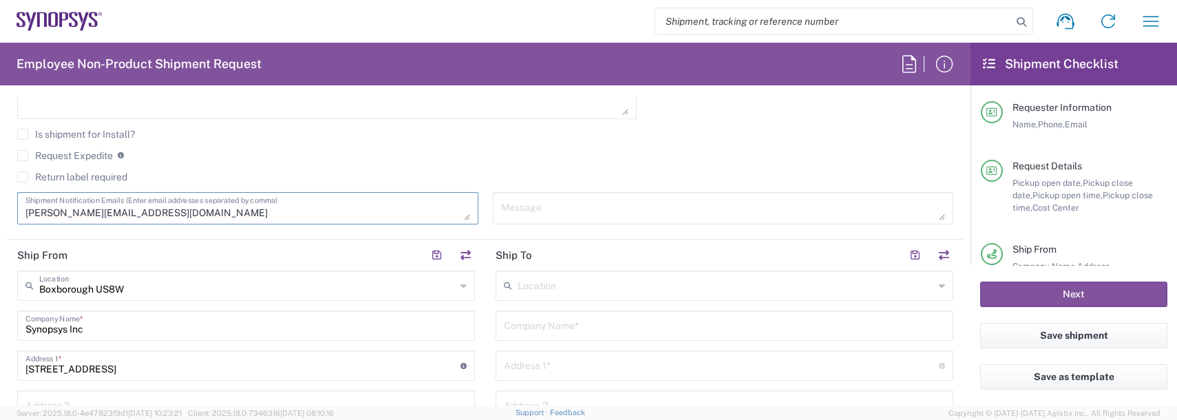
scroll to position [482, 0]
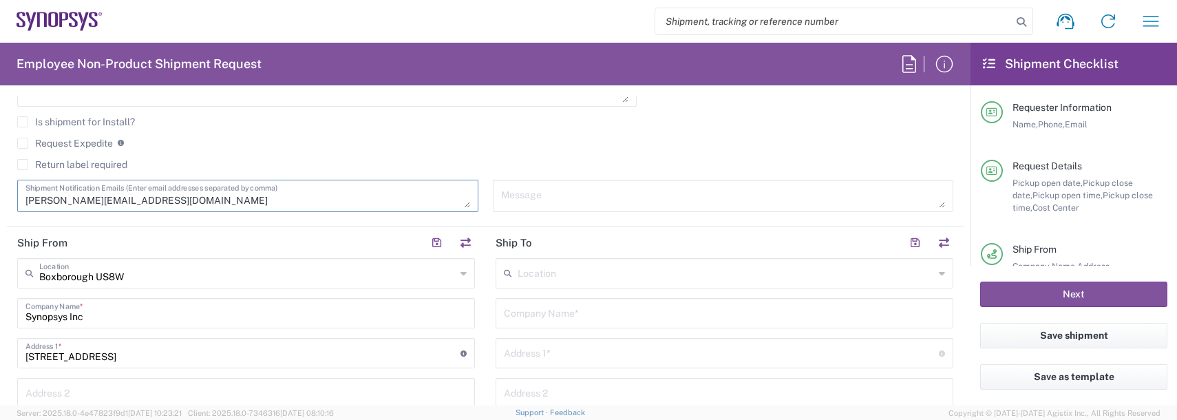
type textarea "[PERSON_NAME][EMAIL_ADDRESS][DOMAIN_NAME]"
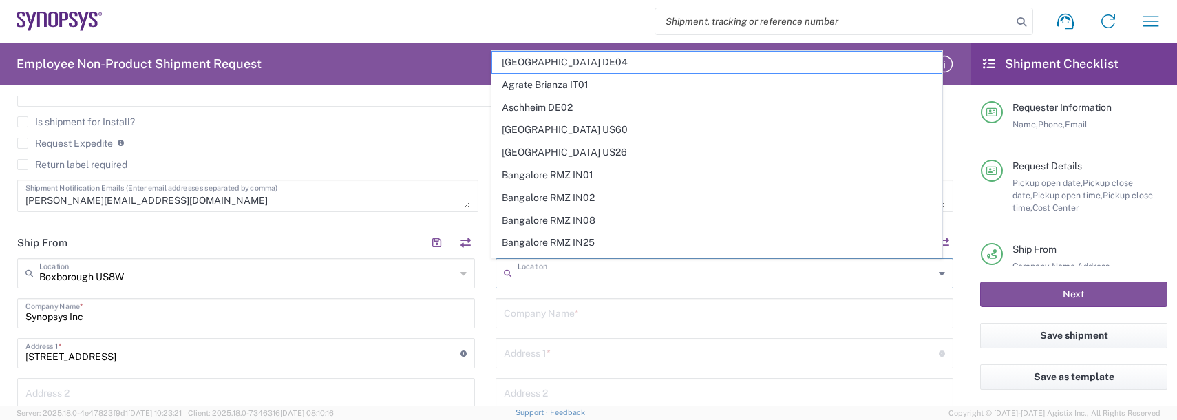
click at [547, 275] on input "text" at bounding box center [726, 272] width 417 height 24
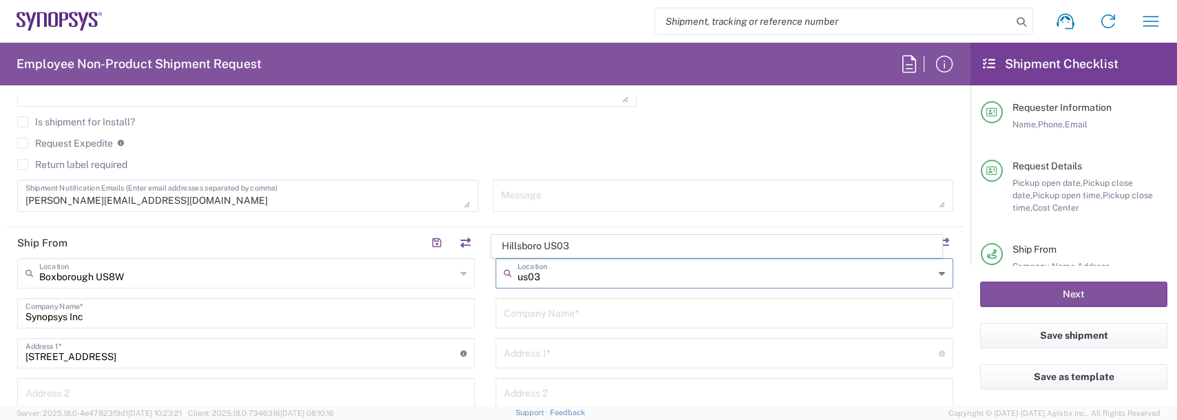
click at [535, 242] on span "Hillsboro US03" at bounding box center [717, 245] width 450 height 21
type input "Hillsboro US03"
type input "Synopsys Inc"
type input "[STREET_ADDRESS][PERSON_NAME]"
type input "Suite 400"
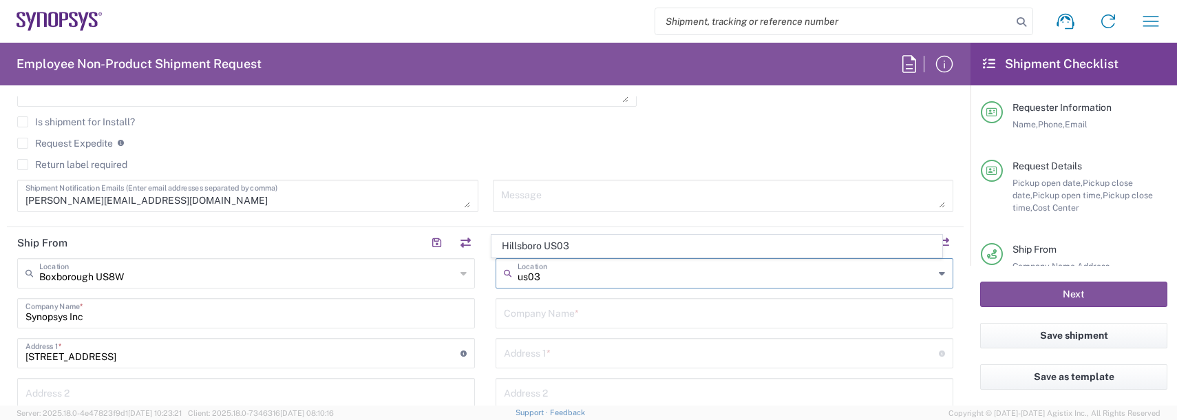
type input "Hillsboro"
type input "[US_STATE]"
type input "97124"
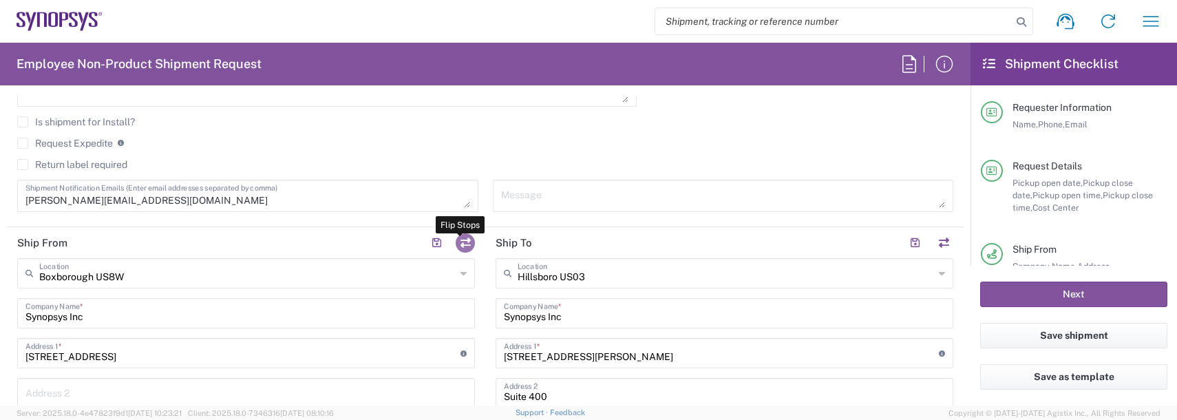
click at [457, 237] on button "button" at bounding box center [465, 242] width 19 height 19
type input "Hillsboro US03"
type input "[STREET_ADDRESS][PERSON_NAME]"
type input "Suite 400"
type input "Hillsboro"
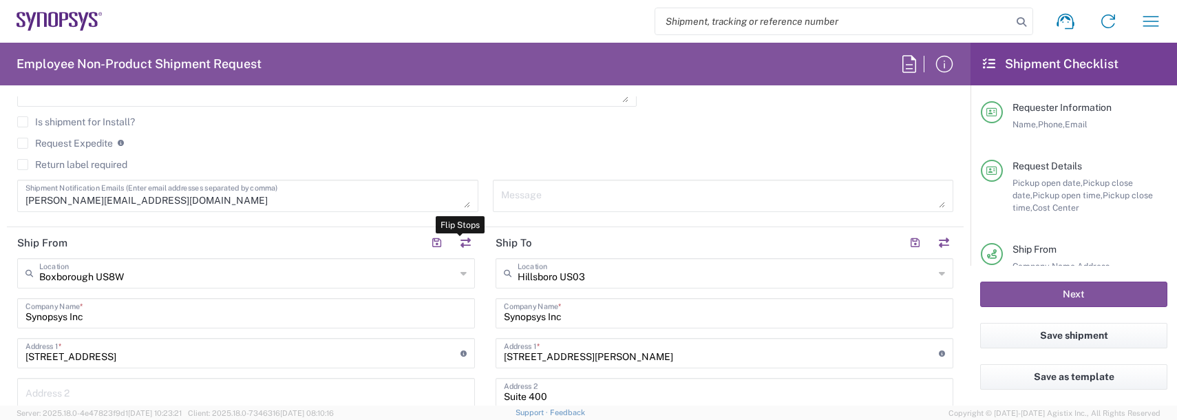
type input "[US_STATE]"
type input "97124"
type input "Boxborough US8W"
type input "[STREET_ADDRESS]"
type input "[GEOGRAPHIC_DATA]"
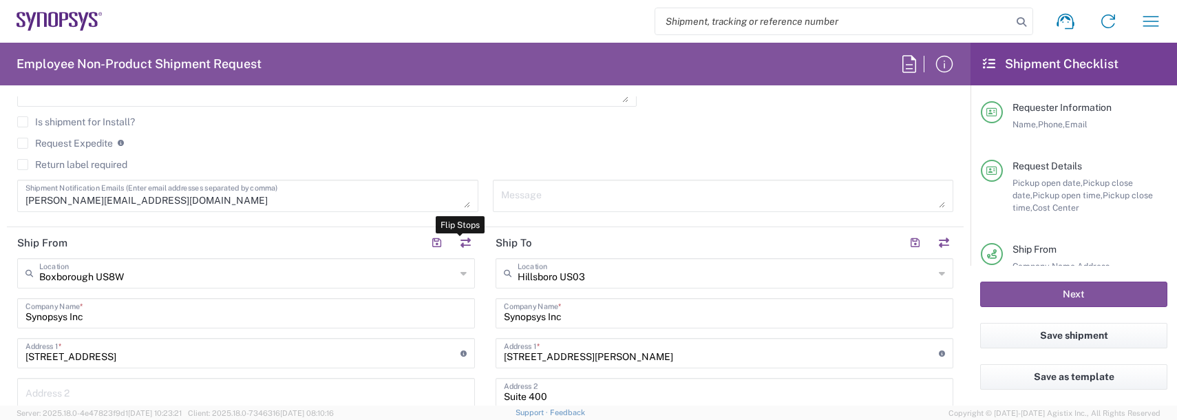
type input "[US_STATE]"
type input "01719"
type input "[PERSON_NAME]"
type input "[PERSON_NAME][EMAIL_ADDRESS][DOMAIN_NAME]"
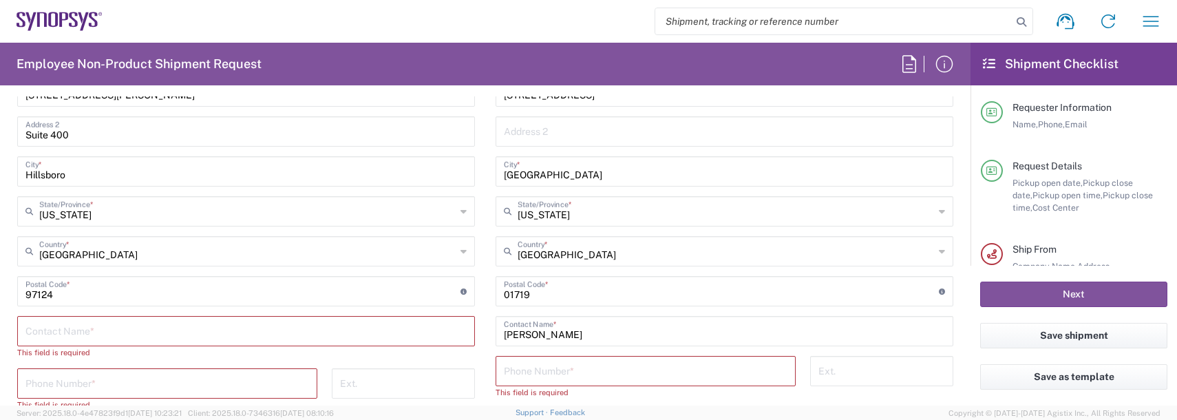
scroll to position [757, 0]
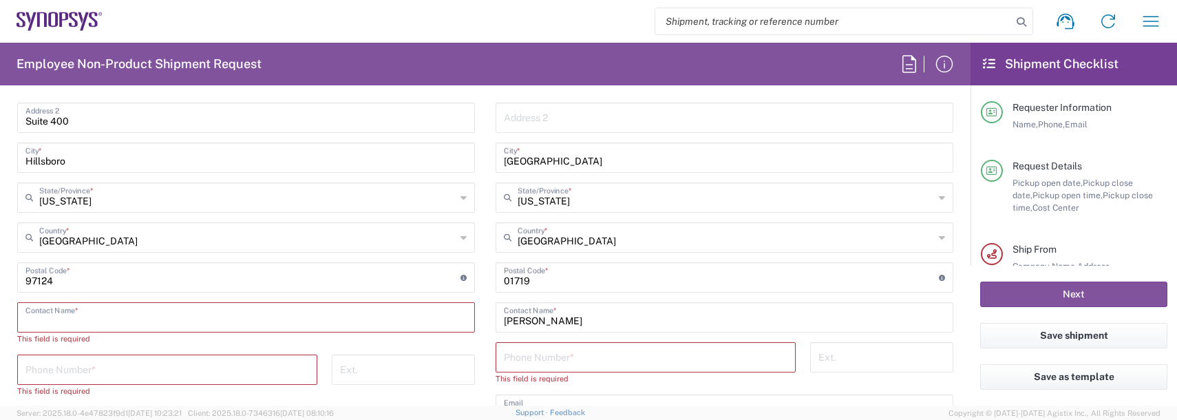
click at [43, 324] on input "text" at bounding box center [245, 316] width 441 height 24
type input "[PERSON_NAME]"
click at [106, 359] on input "tel" at bounding box center [167, 356] width 284 height 24
type input "6026259836"
click at [526, 351] on input "tel" at bounding box center [646, 356] width 284 height 24
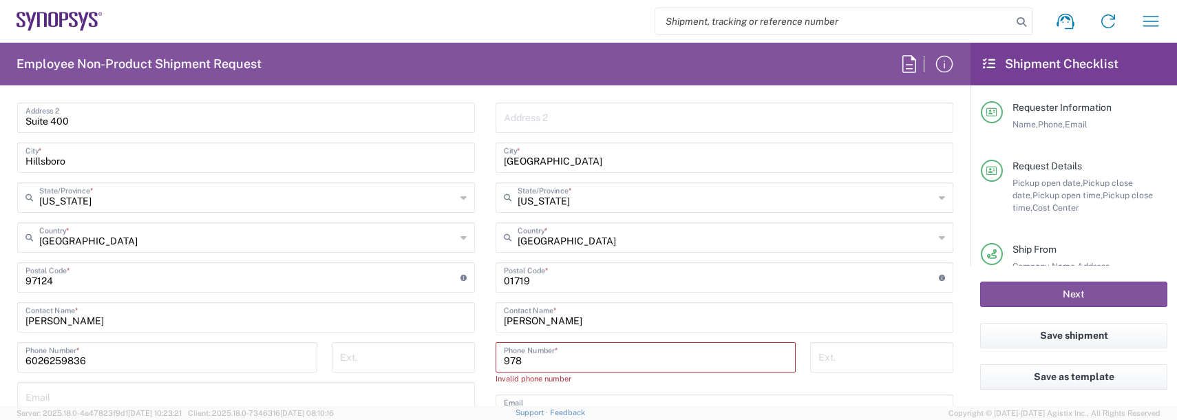
type input "9788371149"
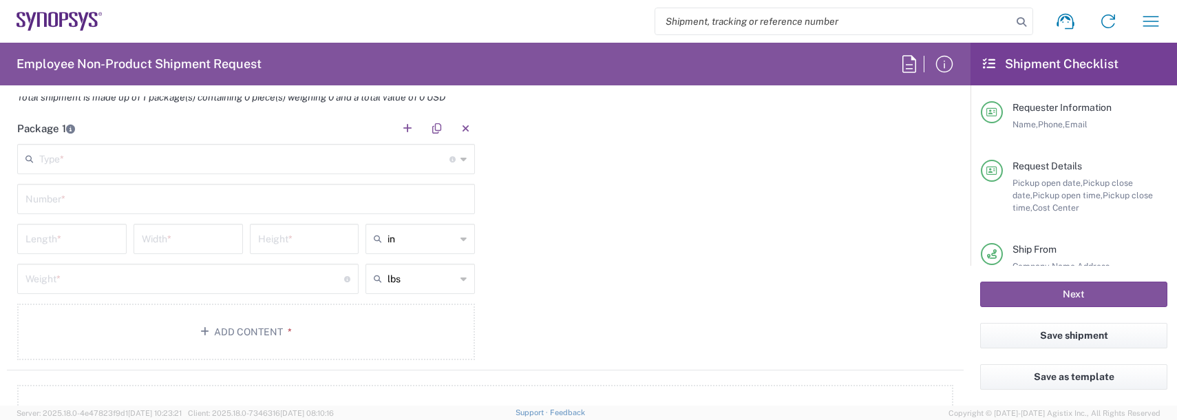
scroll to position [1170, 0]
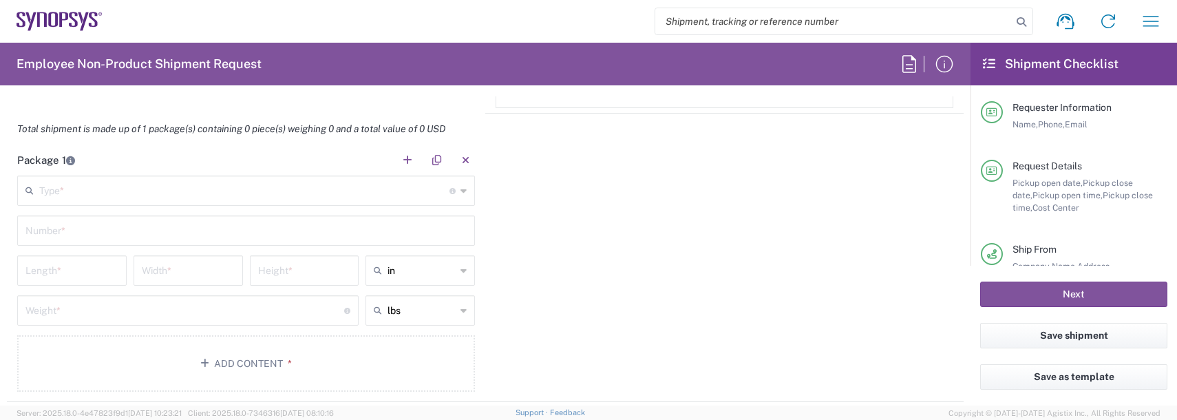
click at [50, 196] on input "text" at bounding box center [244, 190] width 410 height 24
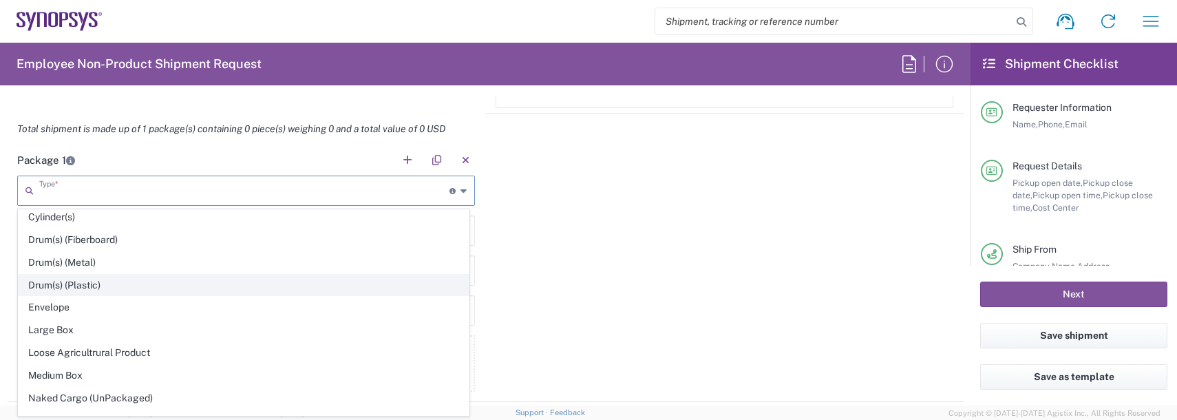
scroll to position [344, 0]
click at [63, 291] on span "Envelope" at bounding box center [244, 282] width 450 height 21
type input "Envelope"
type input "1"
type input "9.5"
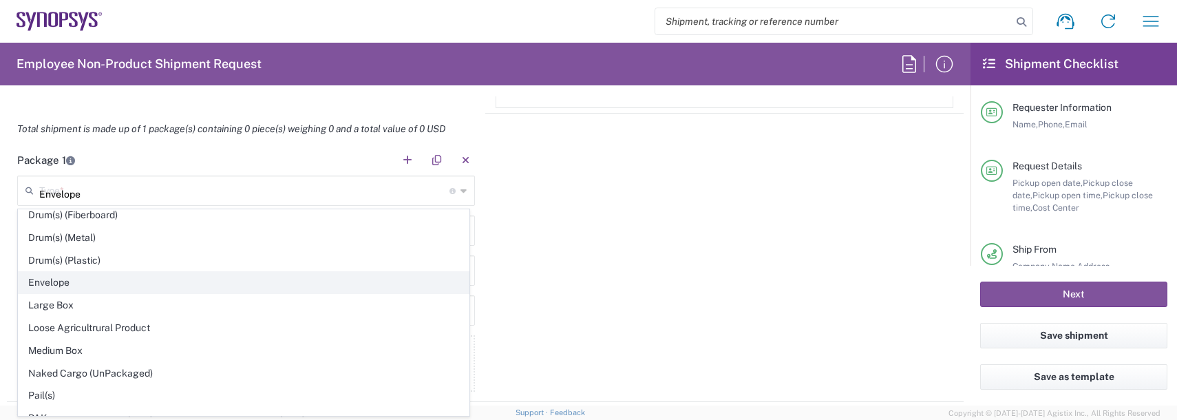
type input "12.5"
type input "0.25"
type input "1"
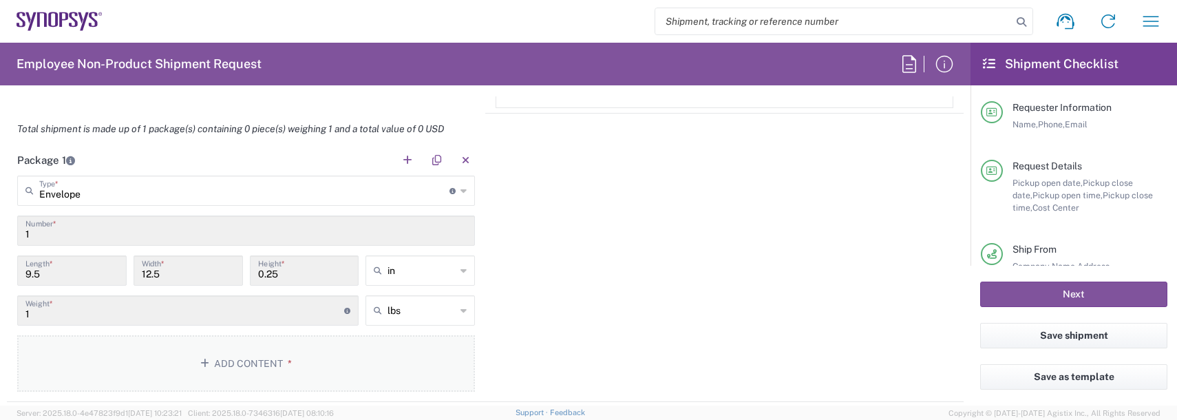
click at [295, 364] on button "Add Content *" at bounding box center [246, 363] width 458 height 56
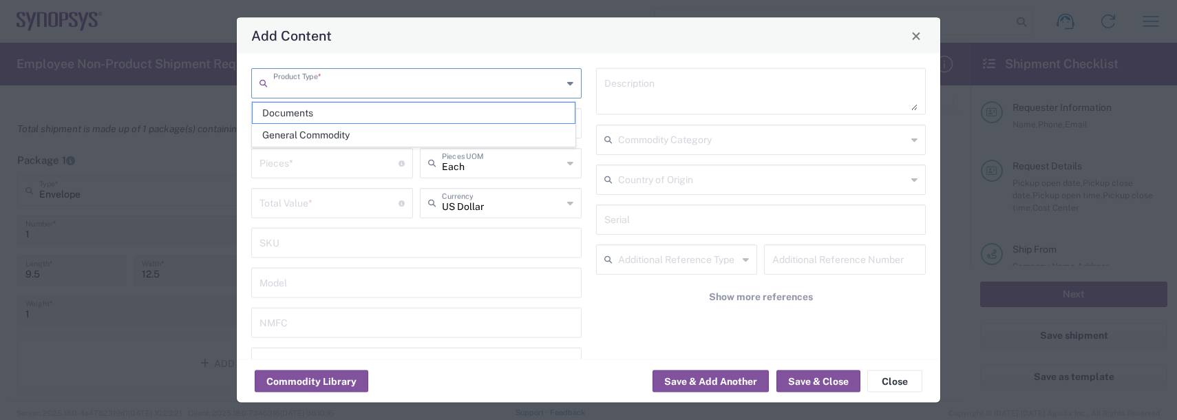
click at [331, 86] on input "text" at bounding box center [417, 82] width 289 height 24
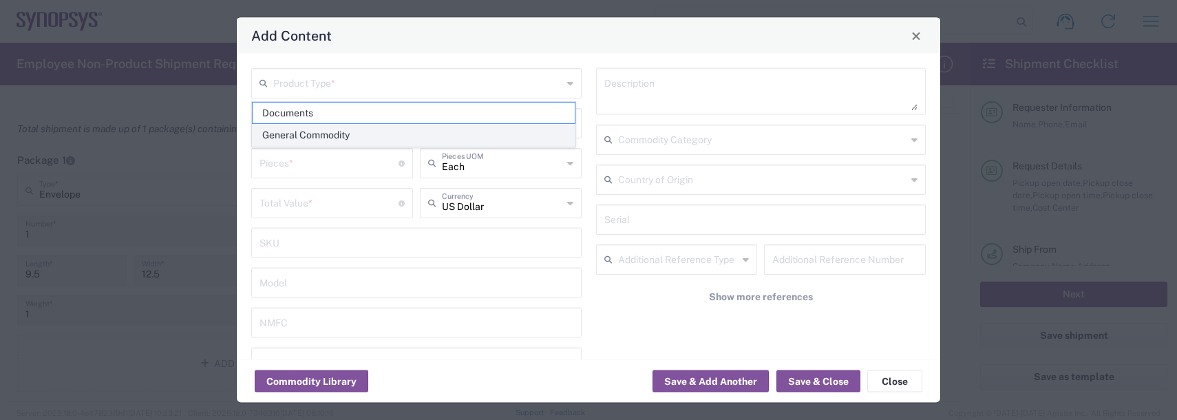
click at [304, 138] on span "General Commodity" at bounding box center [414, 135] width 322 height 21
type input "General Commodity"
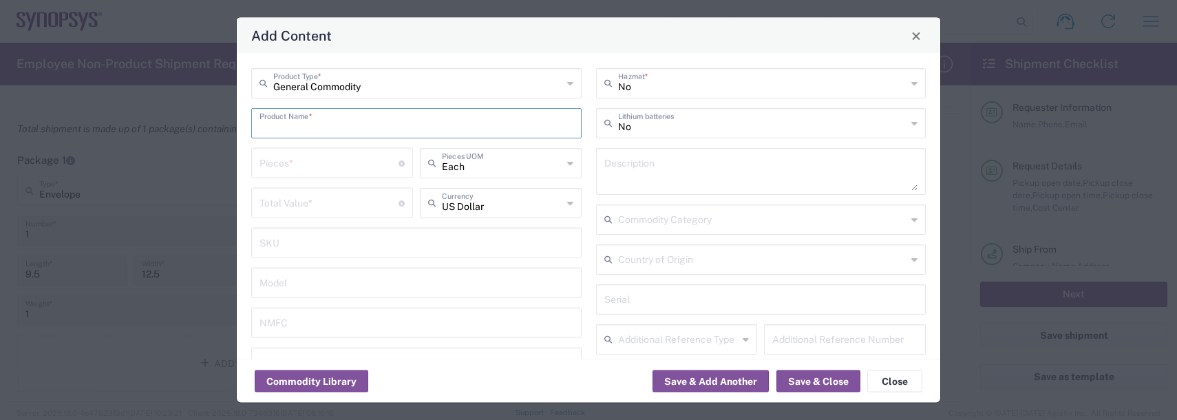
click at [293, 129] on input "text" at bounding box center [417, 122] width 314 height 24
click at [302, 178] on div "Badge/Smart Card" at bounding box center [417, 178] width 328 height 23
type input "Badge/Smart Card"
type input "10.15"
type textarea "Badge/Smart Card"
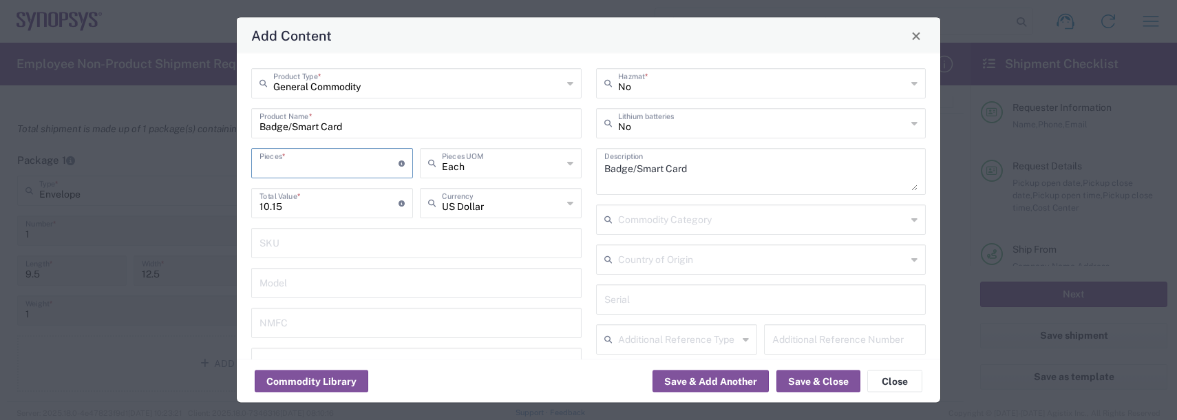
click at [293, 165] on input "number" at bounding box center [329, 162] width 139 height 24
type input "1"
click at [790, 377] on button "Save & Close" at bounding box center [819, 381] width 84 height 22
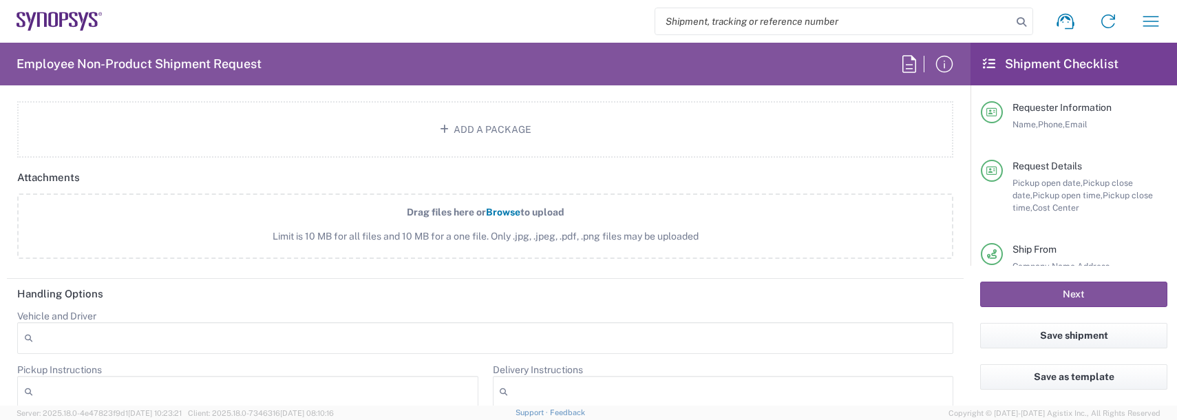
scroll to position [1846, 0]
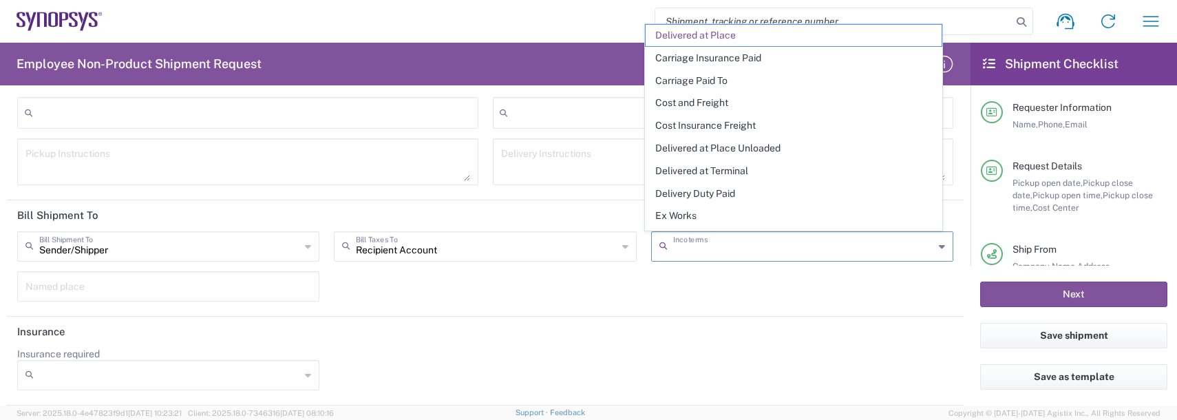
click at [715, 256] on input "text" at bounding box center [803, 245] width 261 height 24
click at [712, 188] on span "Delivery Duty Paid" at bounding box center [794, 193] width 296 height 21
type input "Sender/Shipper"
type input "Delivery Duty Paid"
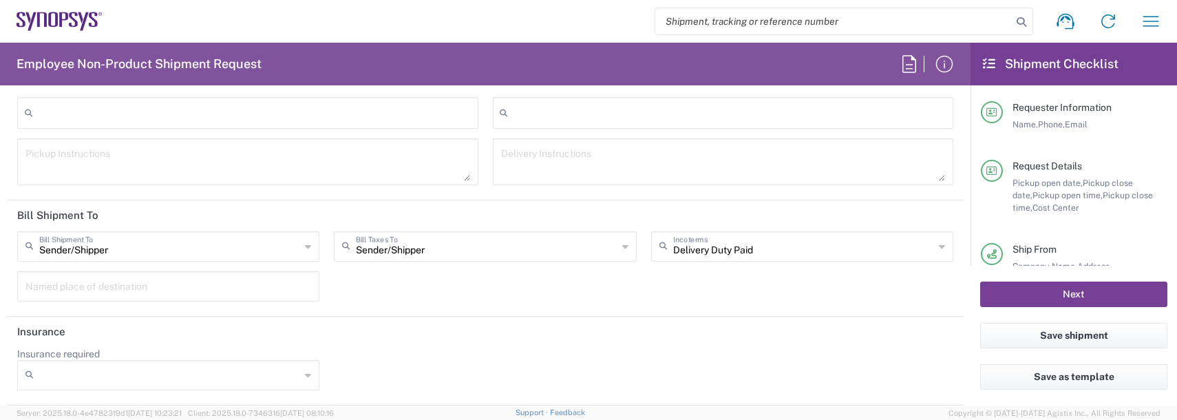
click at [1052, 296] on button "Next" at bounding box center [1073, 294] width 187 height 25
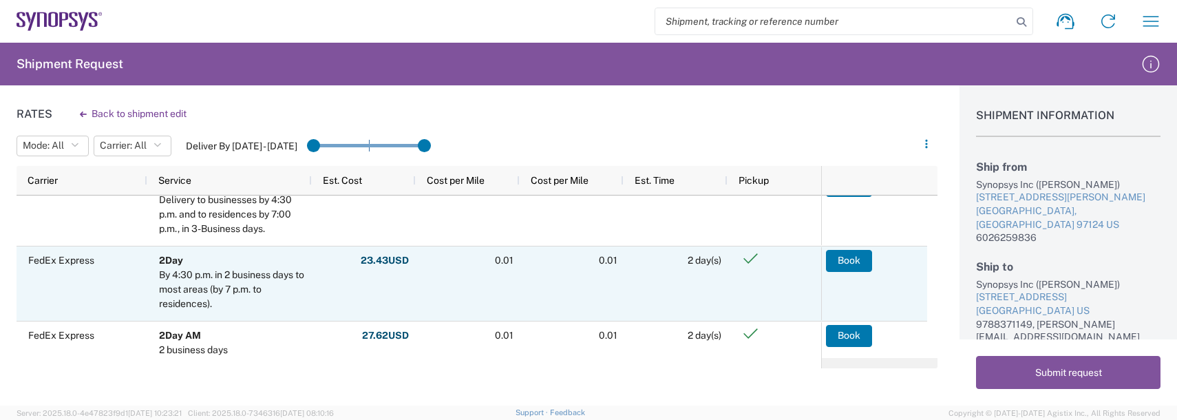
scroll to position [34, 0]
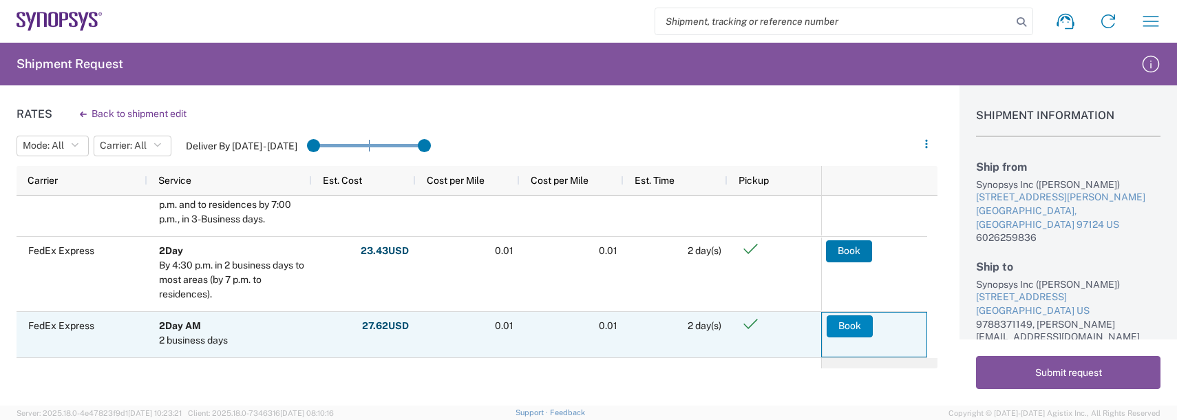
click at [840, 330] on button "Book" at bounding box center [850, 326] width 46 height 22
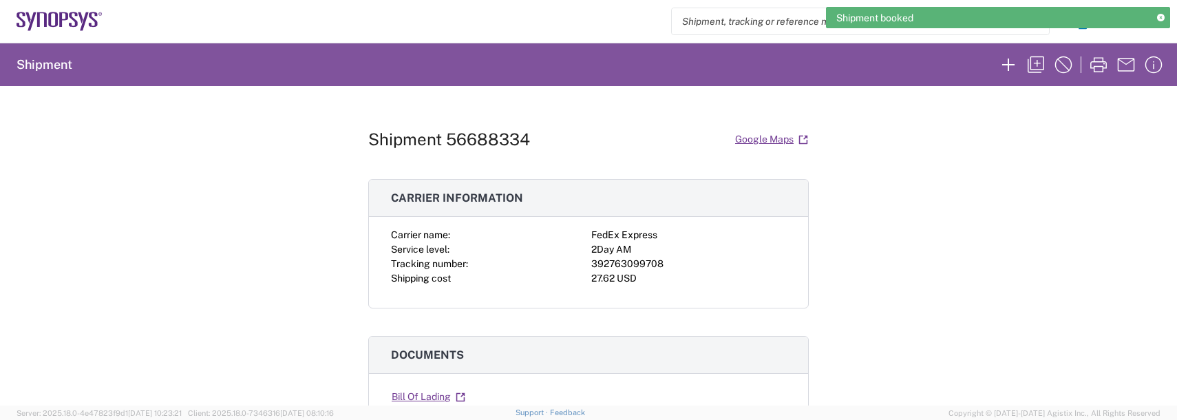
scroll to position [138, 0]
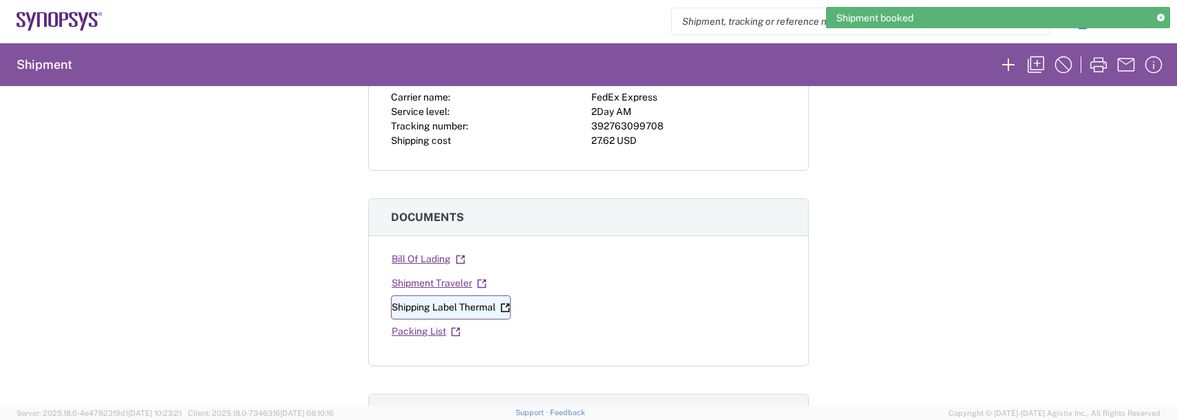
click at [456, 304] on link "Shipping Label Thermal" at bounding box center [451, 307] width 120 height 24
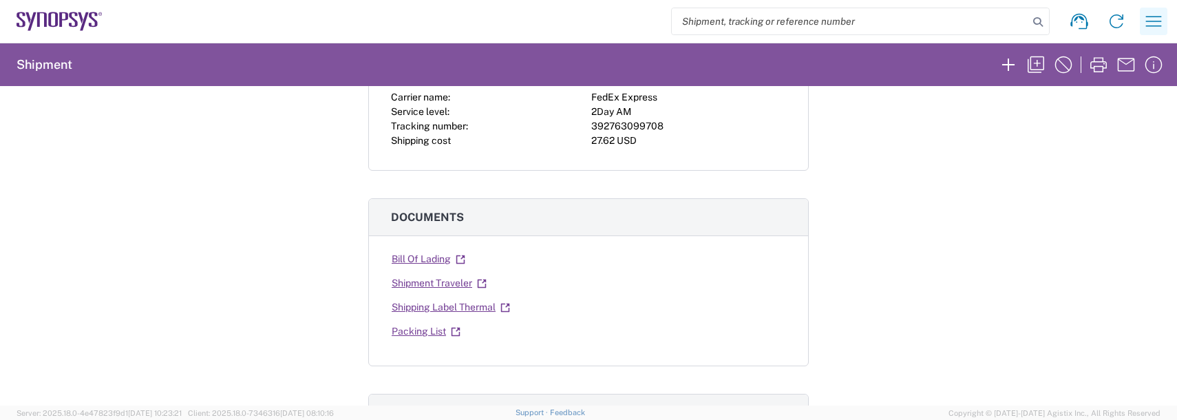
click at [1159, 27] on icon "button" at bounding box center [1154, 21] width 22 height 22
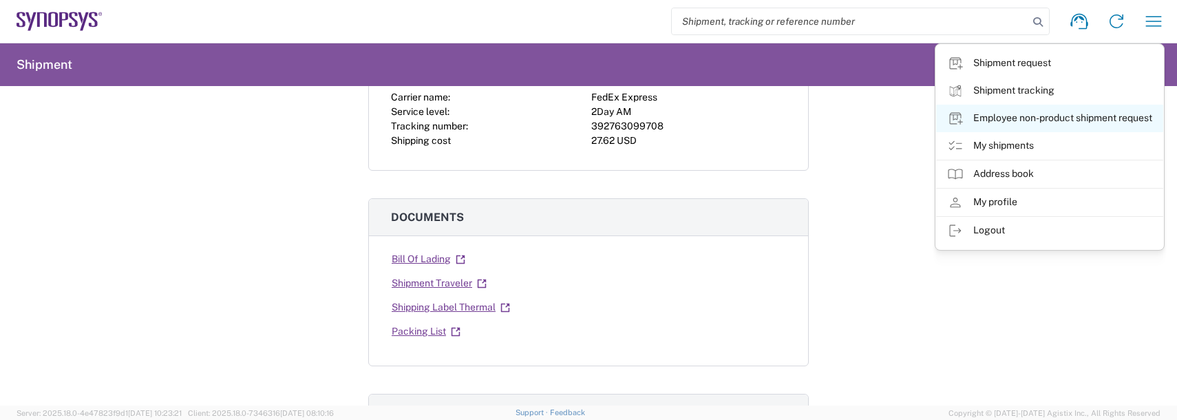
click at [1009, 112] on link "Employee non-product shipment request" at bounding box center [1049, 119] width 227 height 28
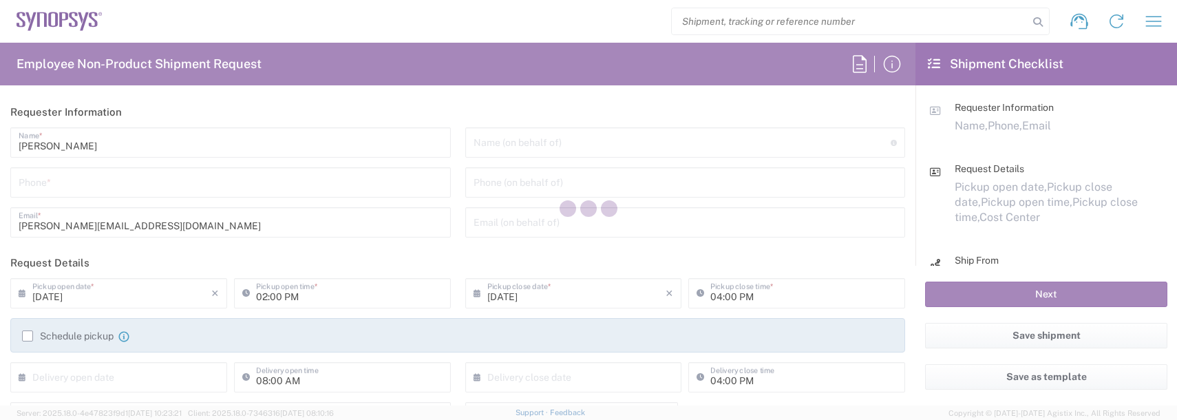
type input "US01, FAC, SAFETY & 110696"
type input "[US_STATE]"
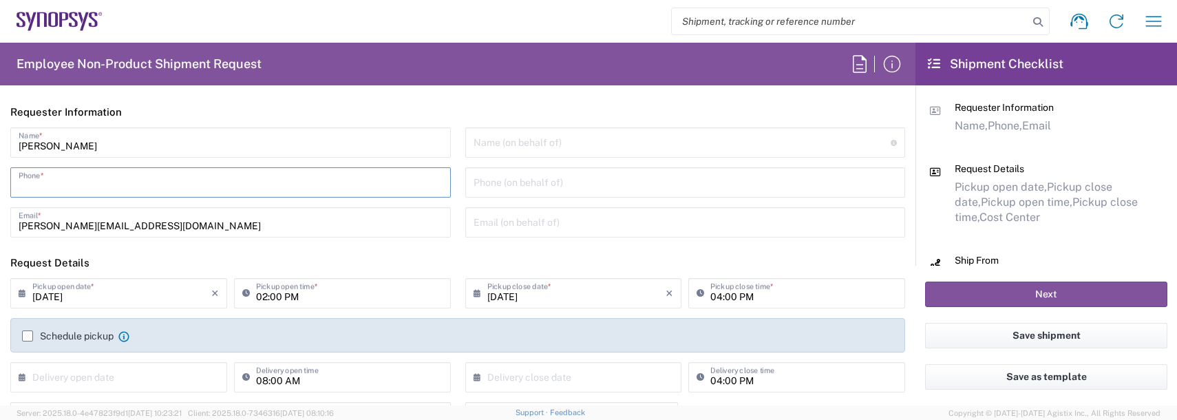
click at [38, 180] on input "tel" at bounding box center [231, 181] width 424 height 24
type input "9788371149"
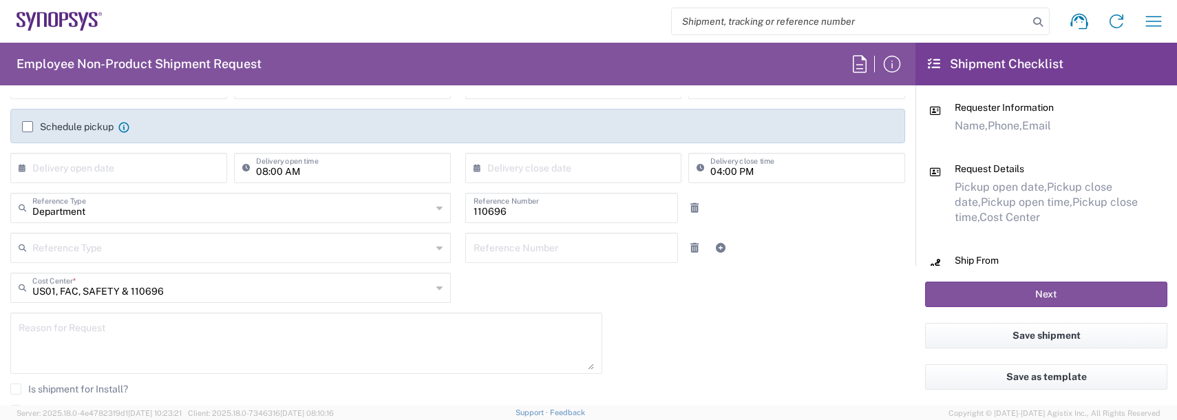
scroll to position [275, 0]
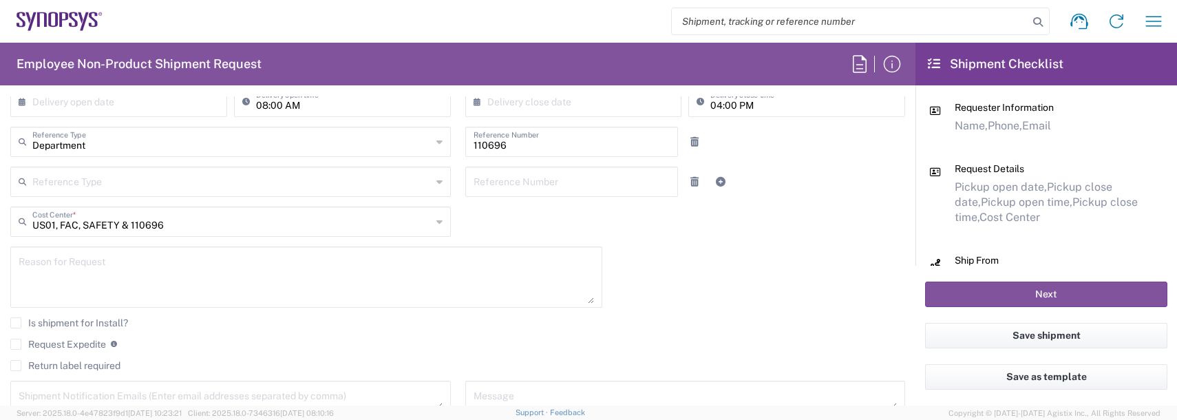
click at [125, 267] on textarea at bounding box center [307, 277] width 576 height 53
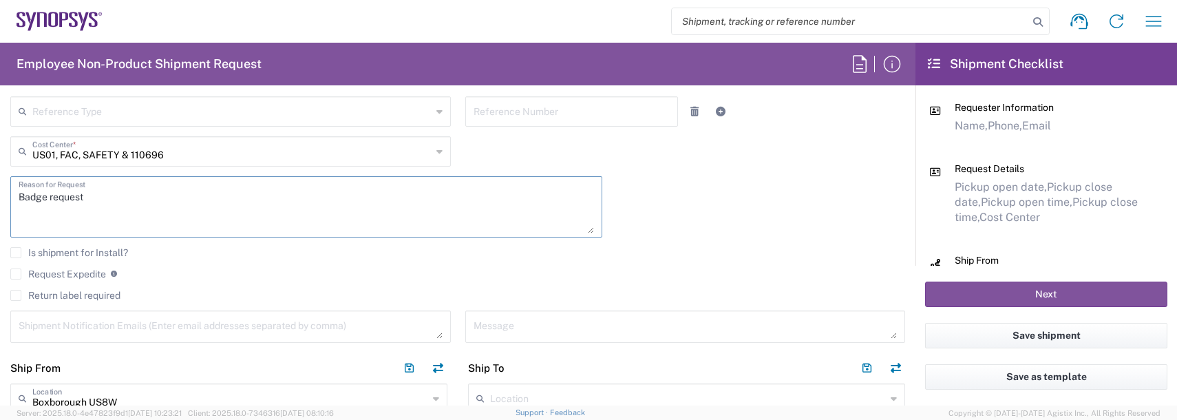
scroll to position [413, 0]
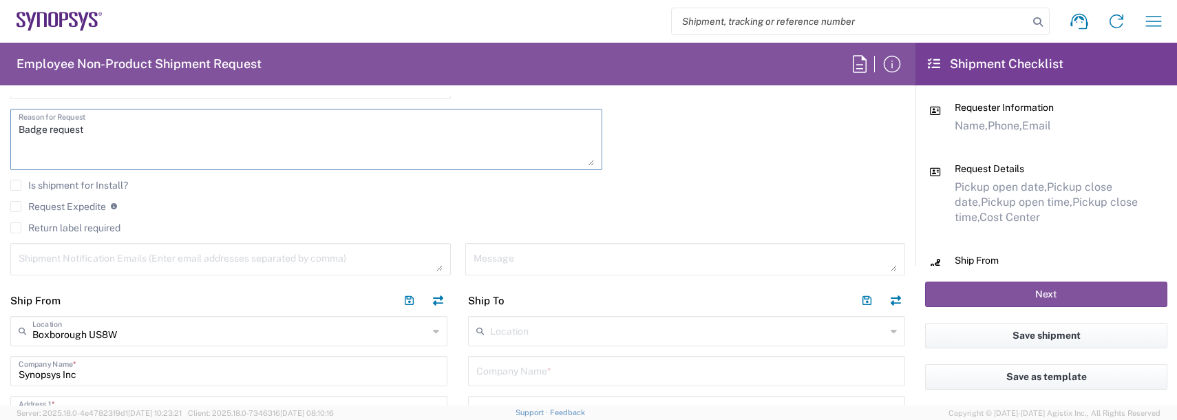
type textarea "Badge request"
click at [104, 257] on textarea at bounding box center [231, 259] width 424 height 24
type textarea "[PERSON_NAME][EMAIL_ADDRESS][DOMAIN_NAME]"
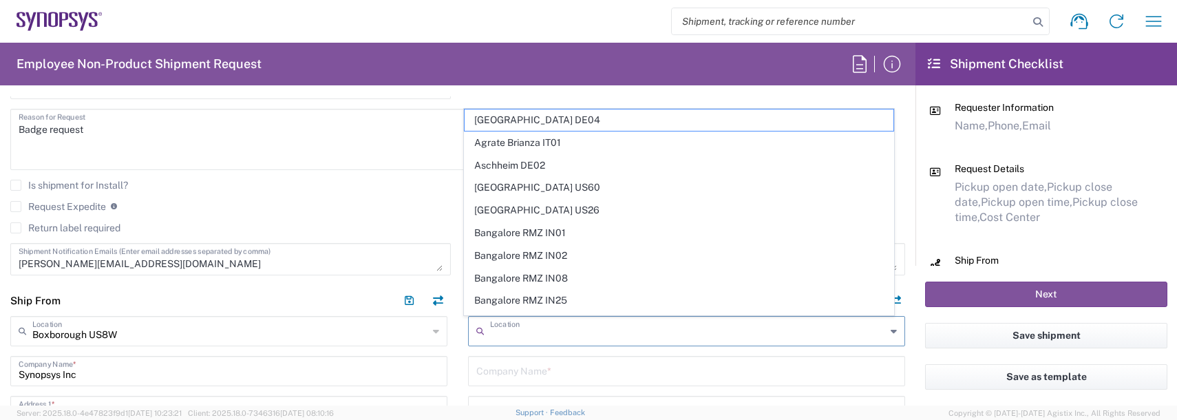
click at [623, 330] on input "text" at bounding box center [688, 330] width 396 height 24
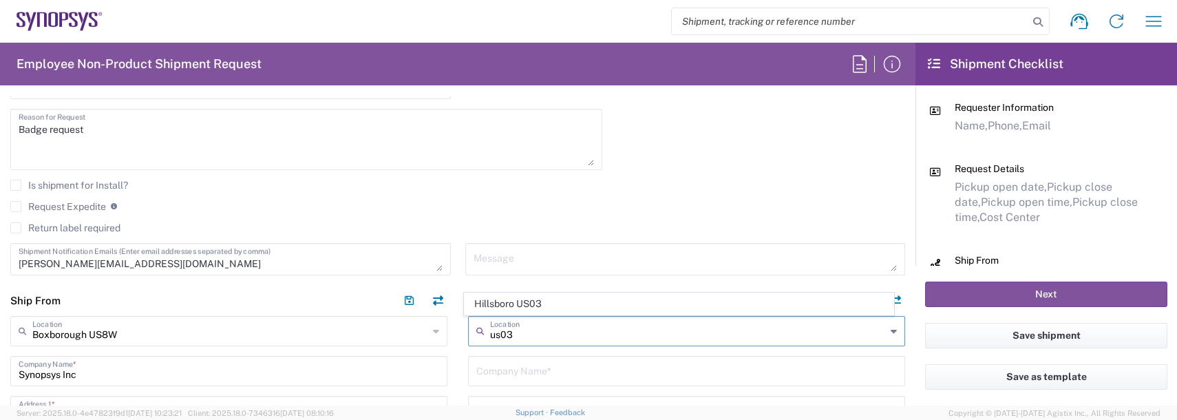
click at [561, 295] on span "Hillsboro US03" at bounding box center [680, 303] width 430 height 21
type input "Hillsboro US03"
type input "Synopsys Inc"
type input "[STREET_ADDRESS][PERSON_NAME]"
type input "Suite 400"
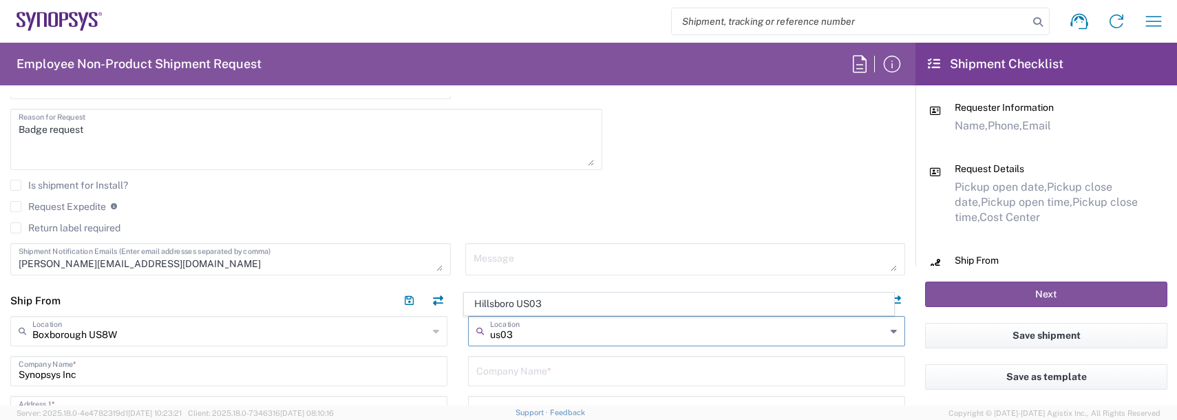
type input "Hillsboro"
type input "[US_STATE]"
type input "97124"
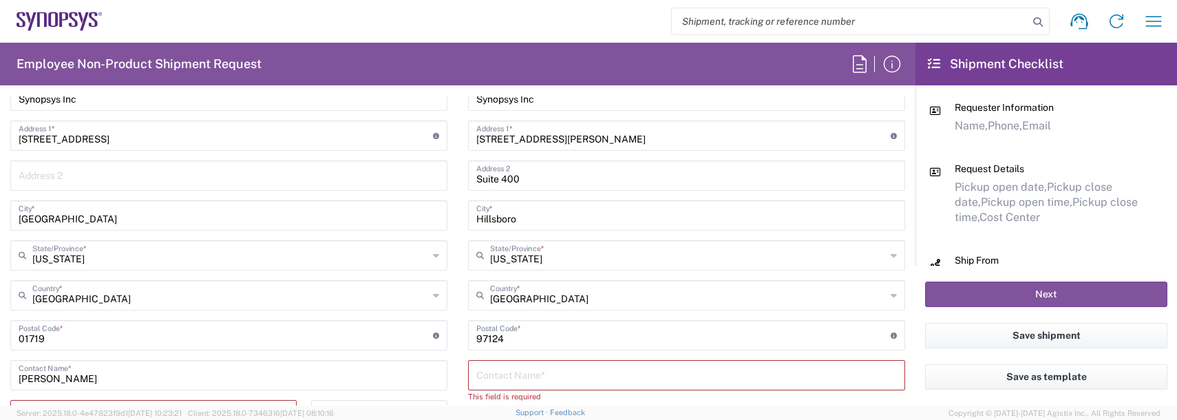
scroll to position [826, 0]
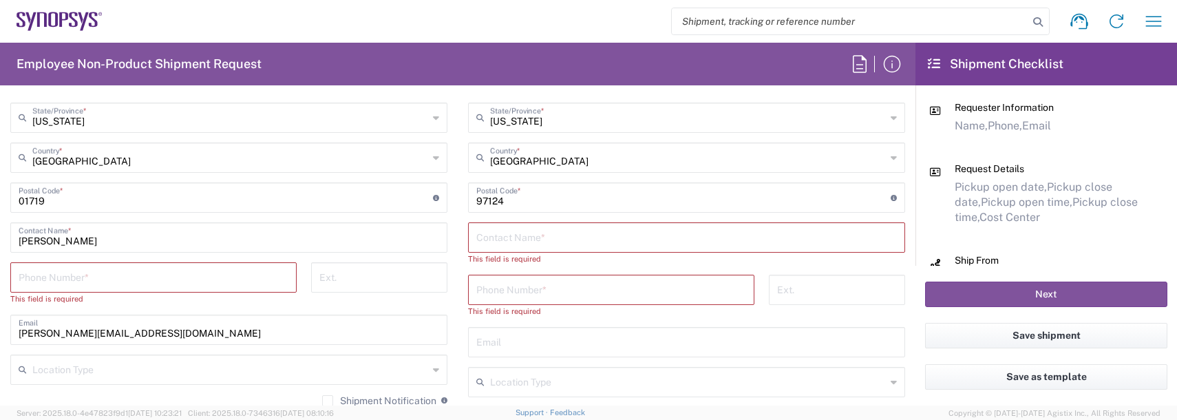
click at [531, 235] on input "text" at bounding box center [686, 236] width 421 height 24
type input "[PERSON_NAME]"
click at [163, 284] on input "tel" at bounding box center [154, 276] width 270 height 24
click at [161, 285] on input "978" at bounding box center [154, 276] width 270 height 24
type input "9788371149"
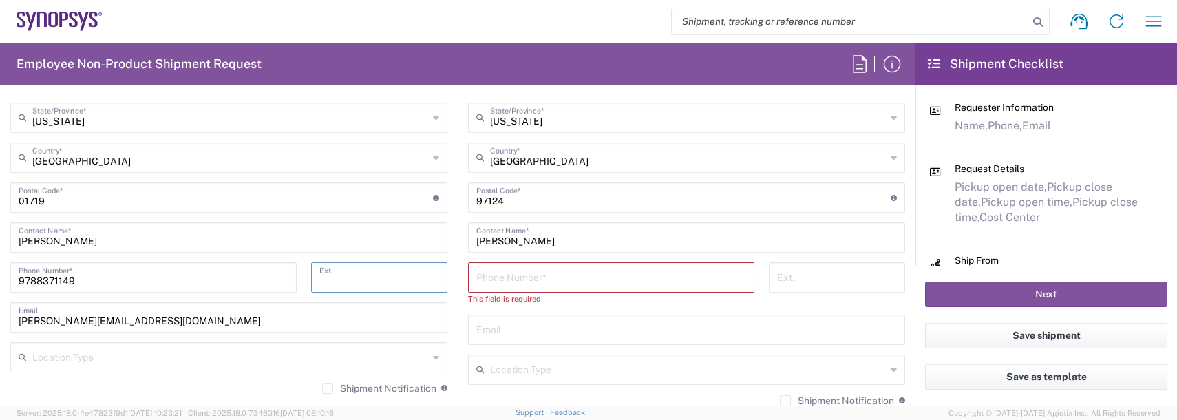
click at [505, 267] on input "tel" at bounding box center [611, 276] width 270 height 24
type input "9788371149"
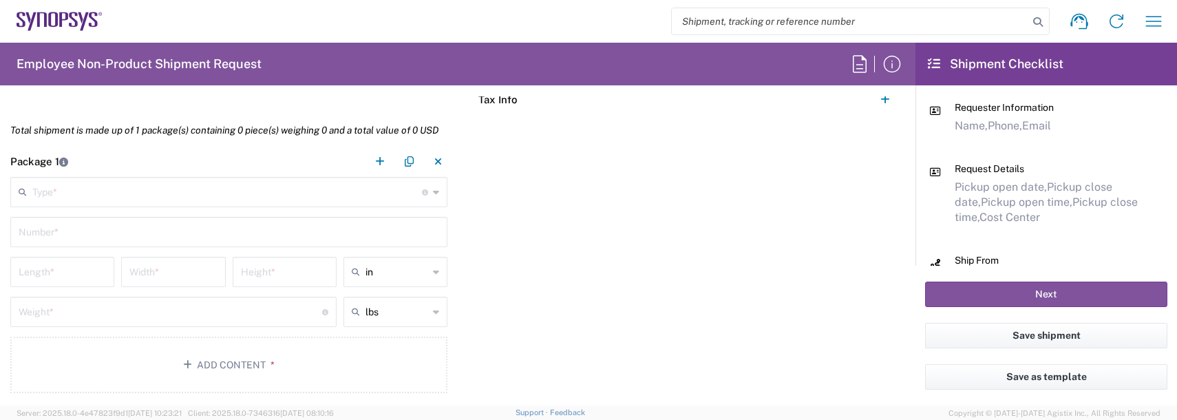
scroll to position [1170, 0]
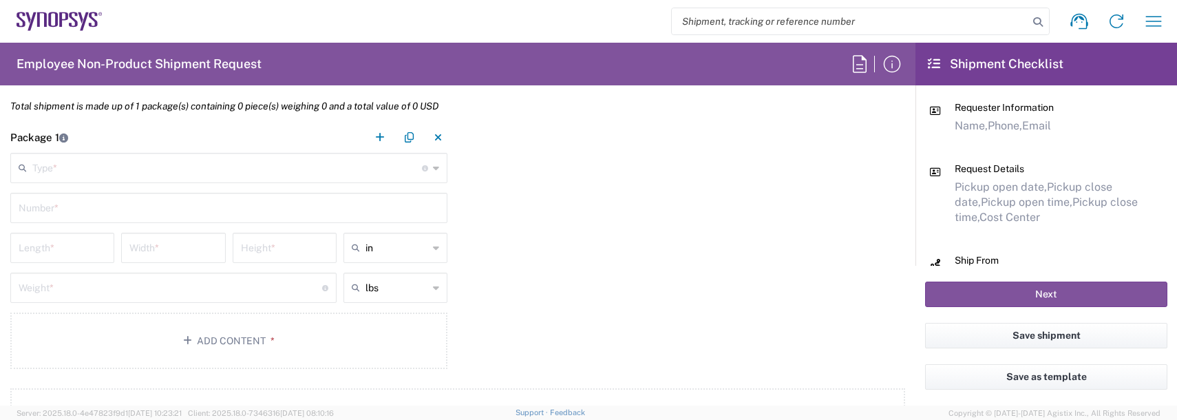
click at [56, 162] on input "text" at bounding box center [227, 167] width 390 height 24
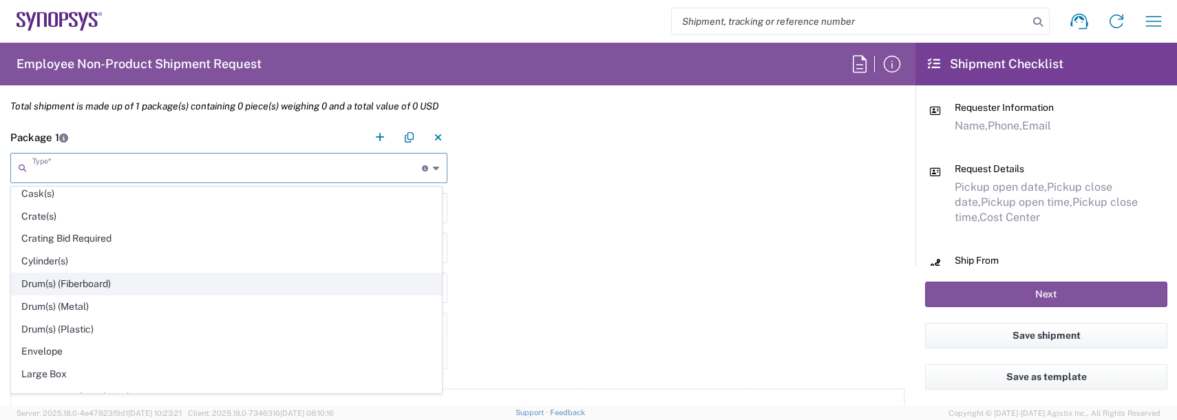
scroll to position [275, 0]
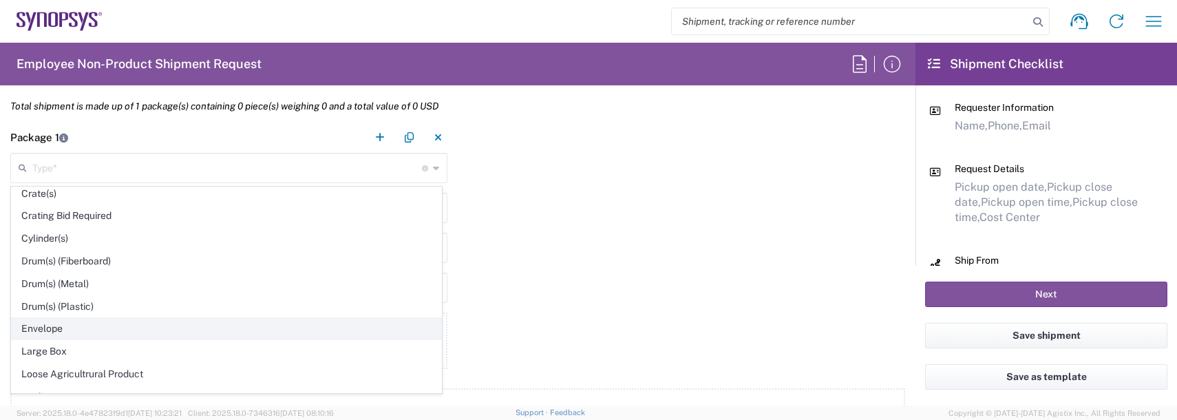
click at [53, 319] on span "Envelope" at bounding box center [227, 328] width 430 height 21
type input "Envelope"
type input "1"
type input "9.5"
type input "12.5"
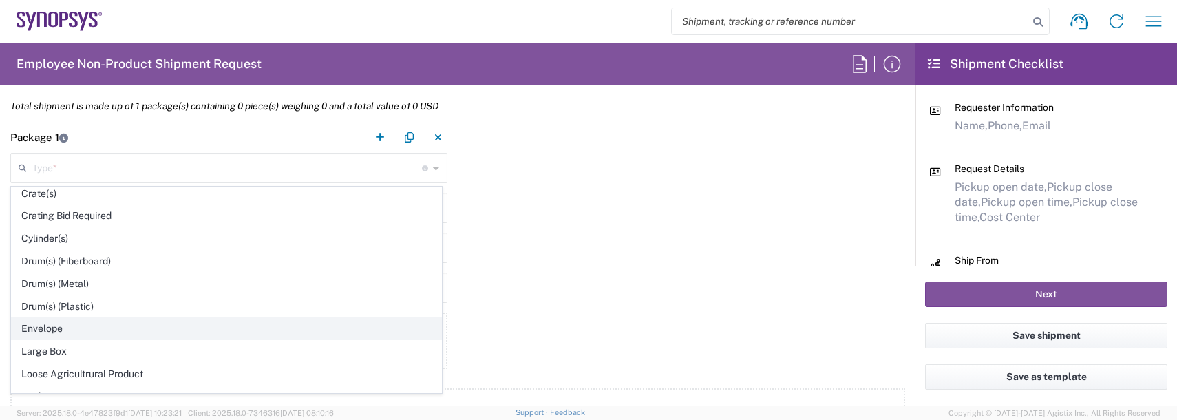
type input "0.25"
type input "1"
